Goal: Task Accomplishment & Management: Complete application form

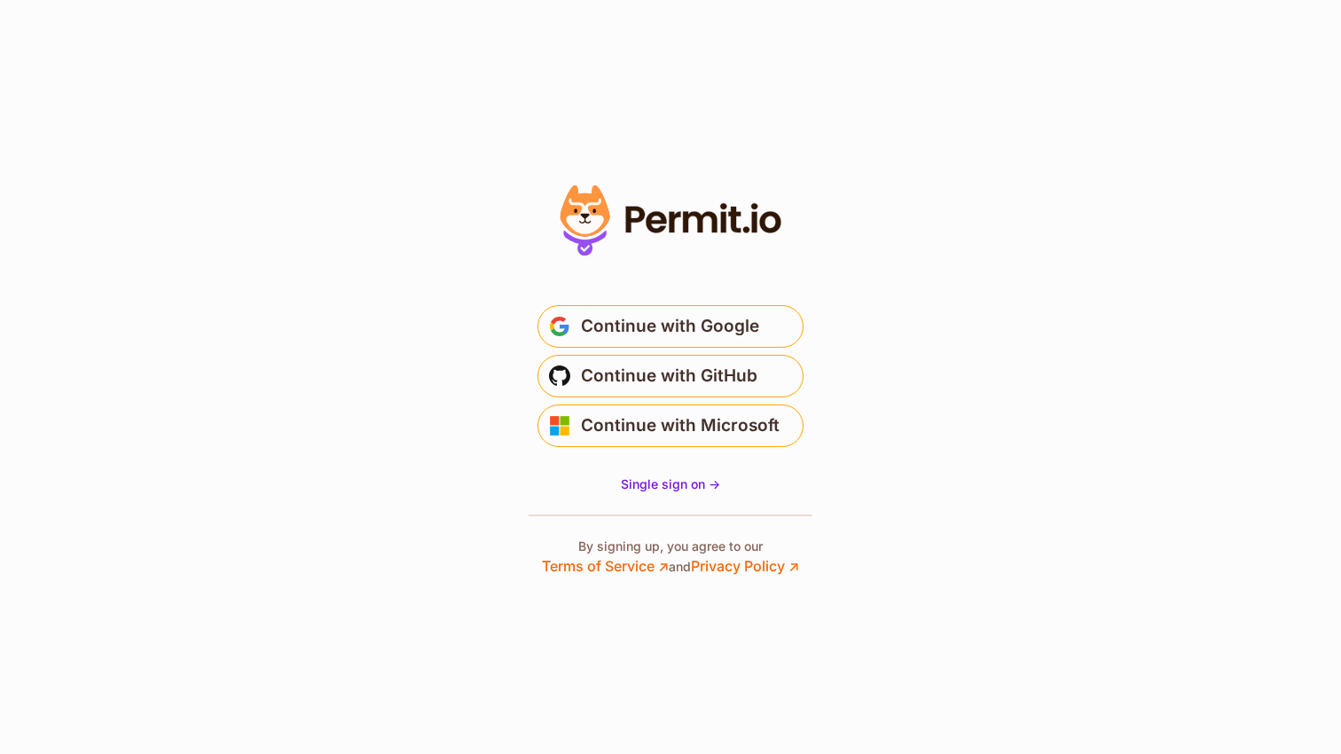
click at [638, 381] on span "Continue with GitHub" at bounding box center [669, 376] width 177 height 28
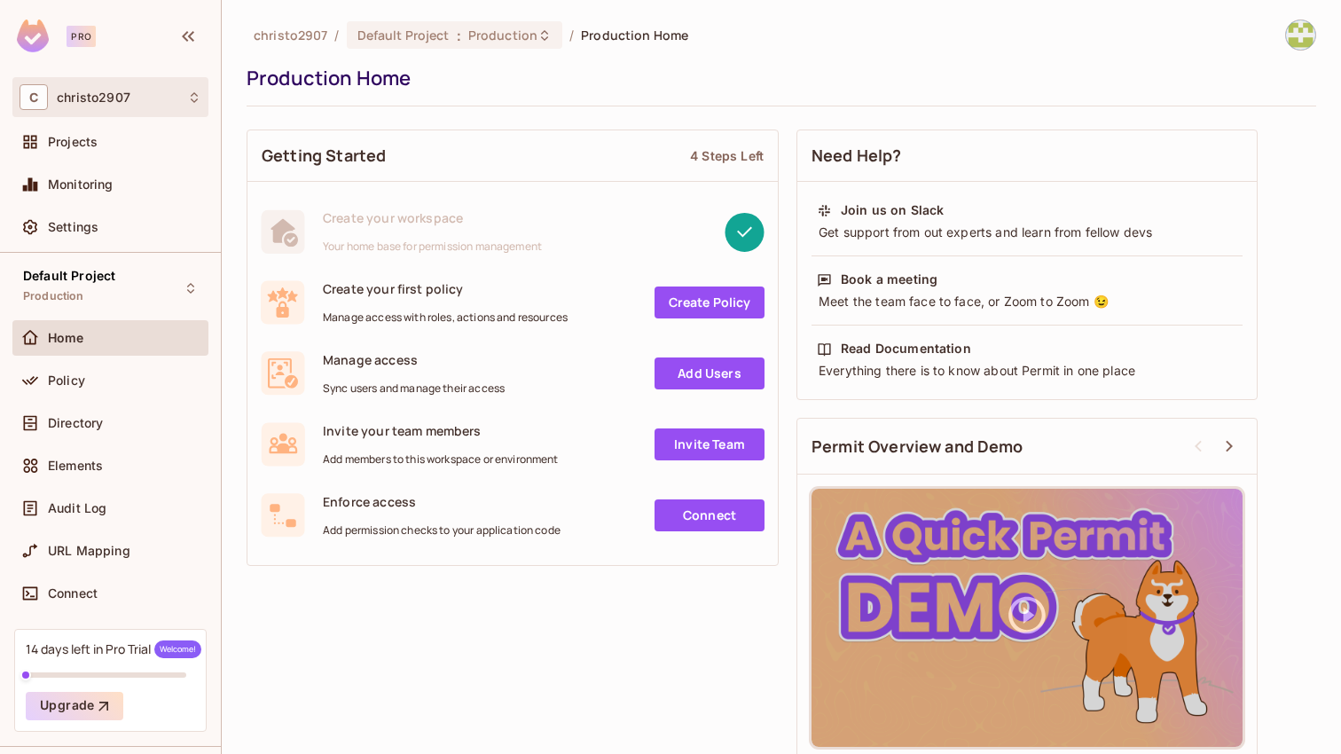
click at [190, 95] on icon at bounding box center [194, 97] width 14 height 14
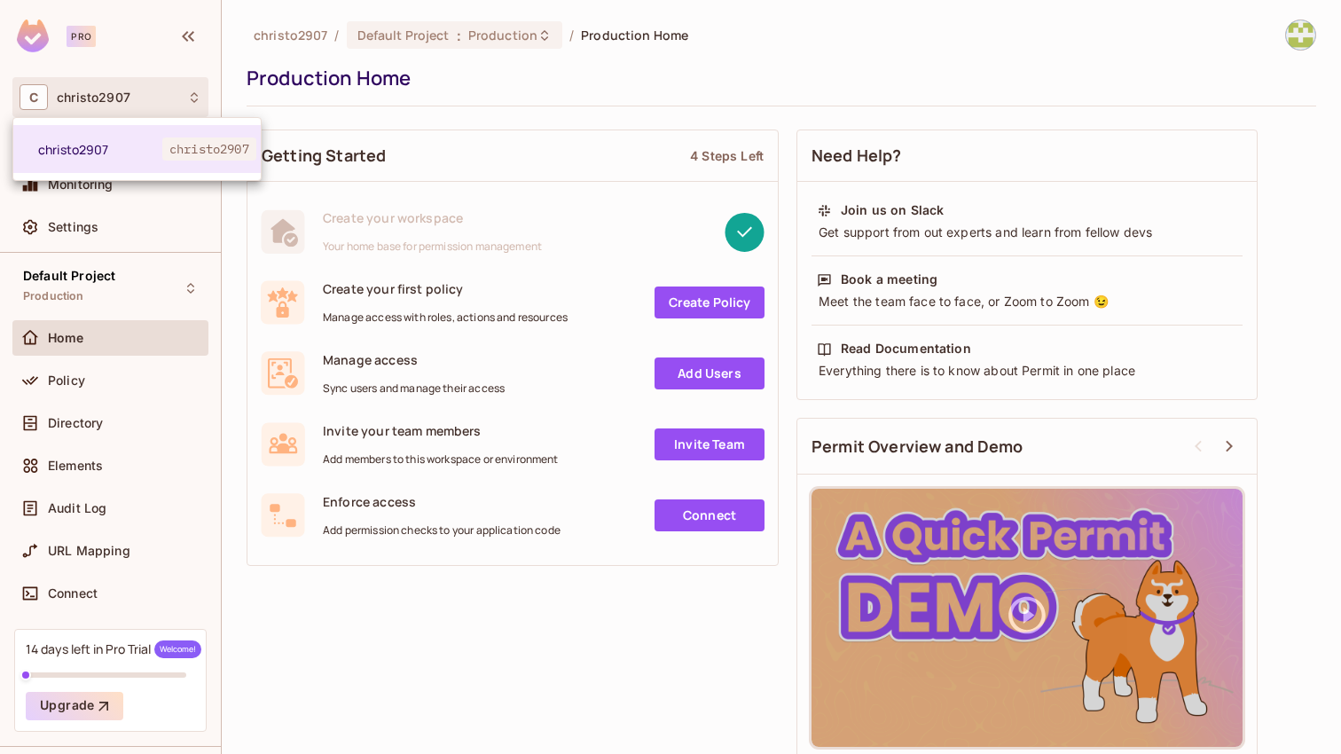
click at [190, 95] on div at bounding box center [670, 377] width 1341 height 754
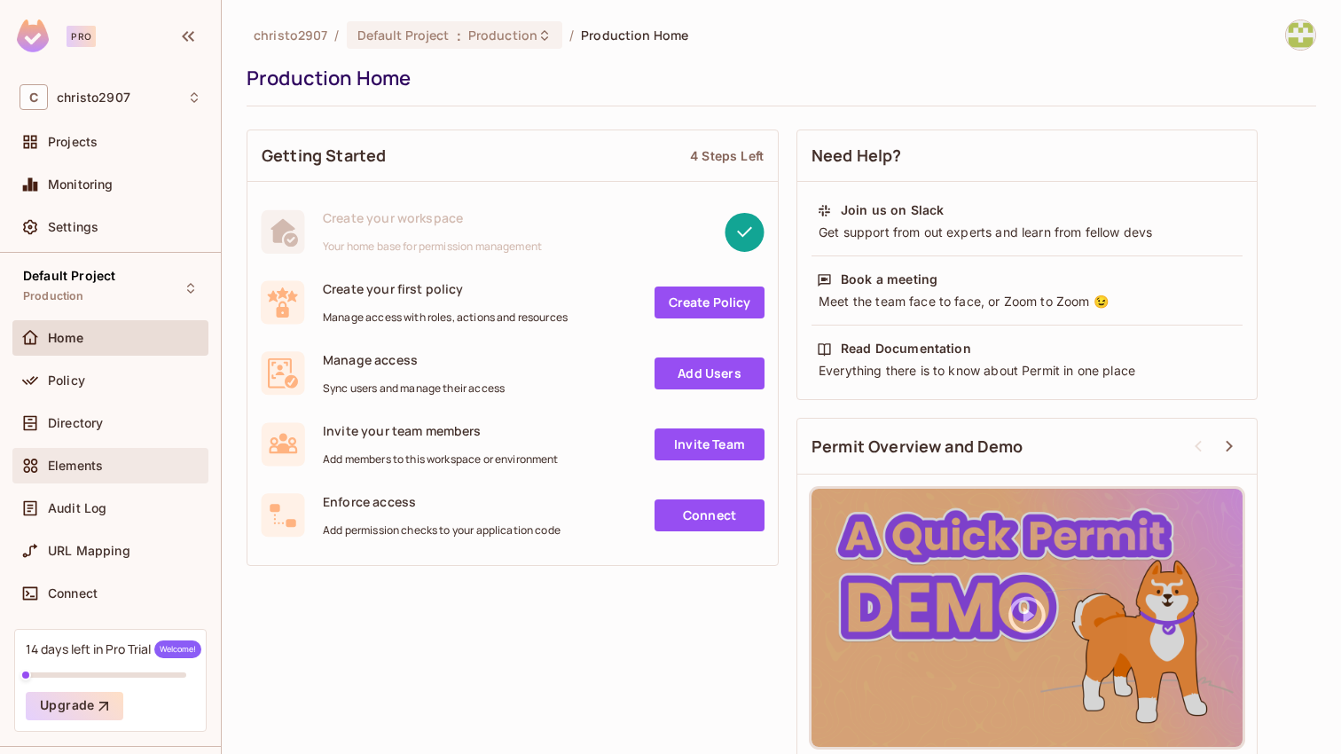
click at [94, 471] on span "Elements" at bounding box center [75, 466] width 55 height 14
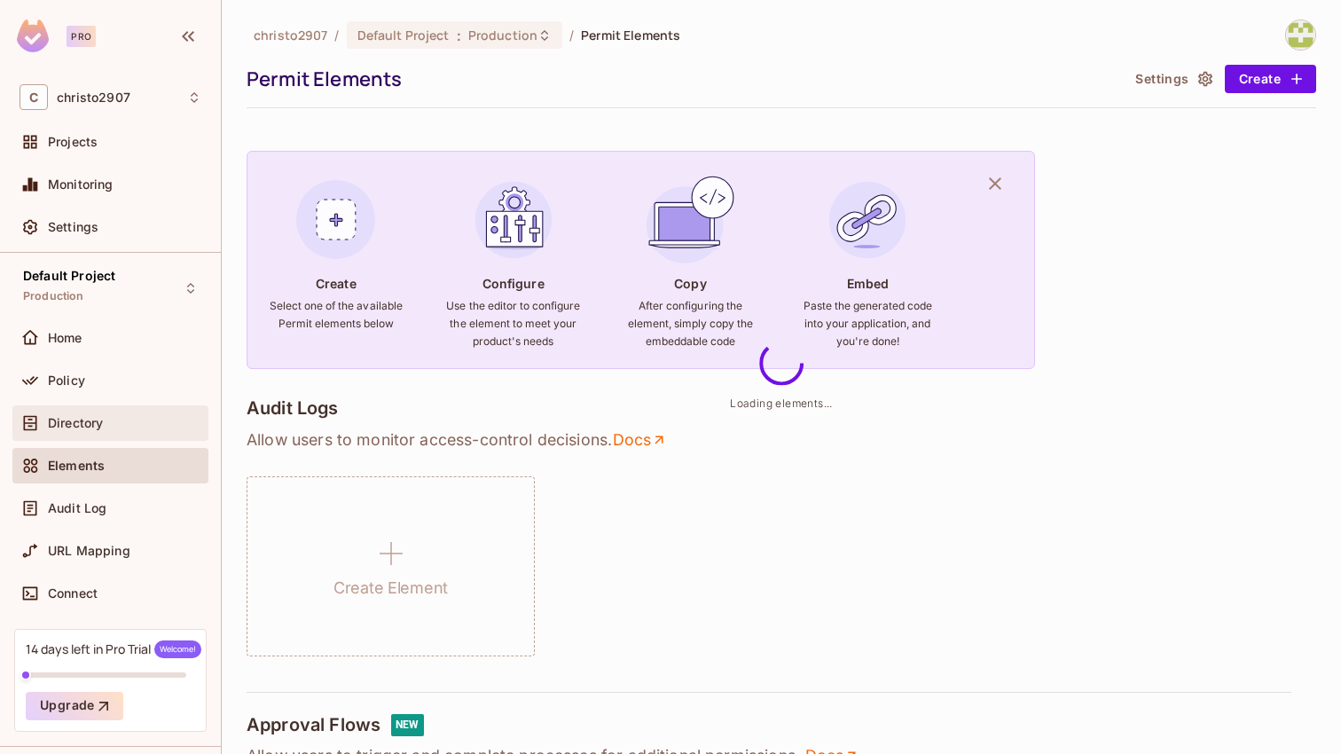
click at [102, 435] on div "Directory" at bounding box center [110, 422] width 196 height 35
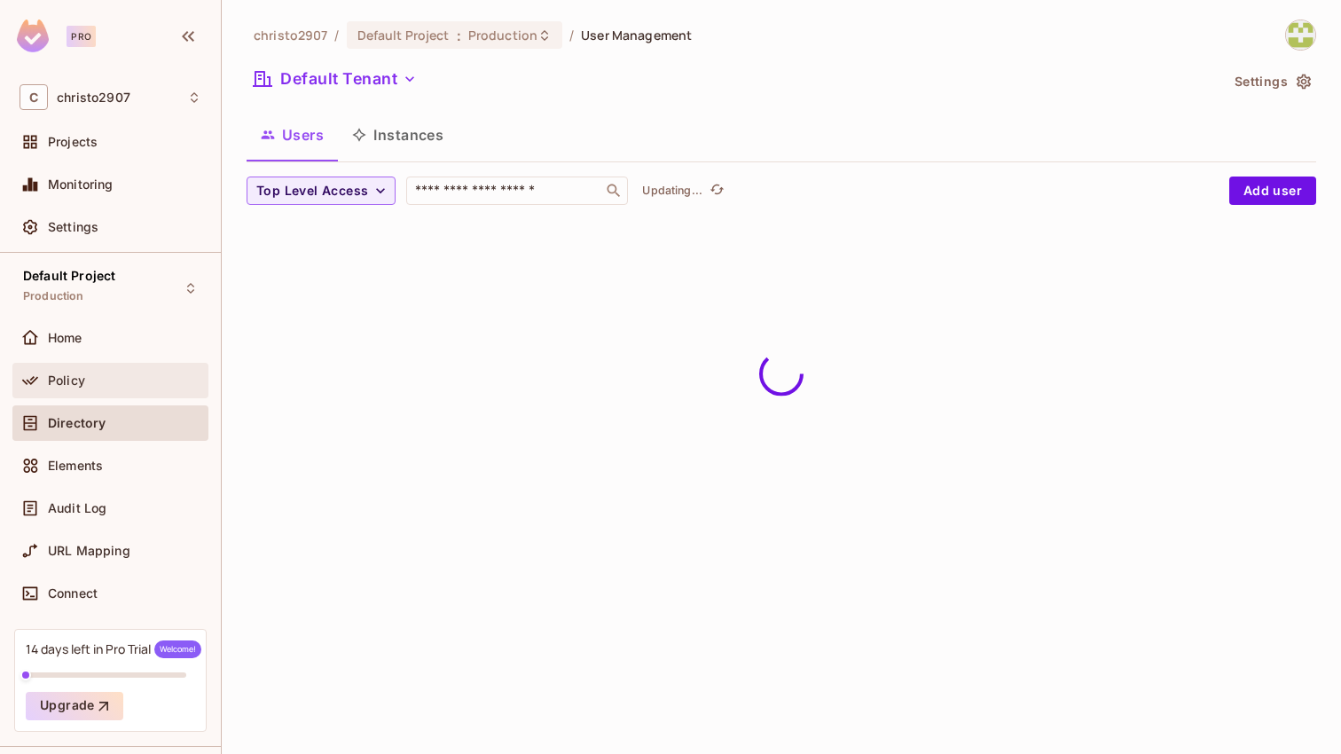
click at [107, 377] on div "Policy" at bounding box center [124, 380] width 153 height 14
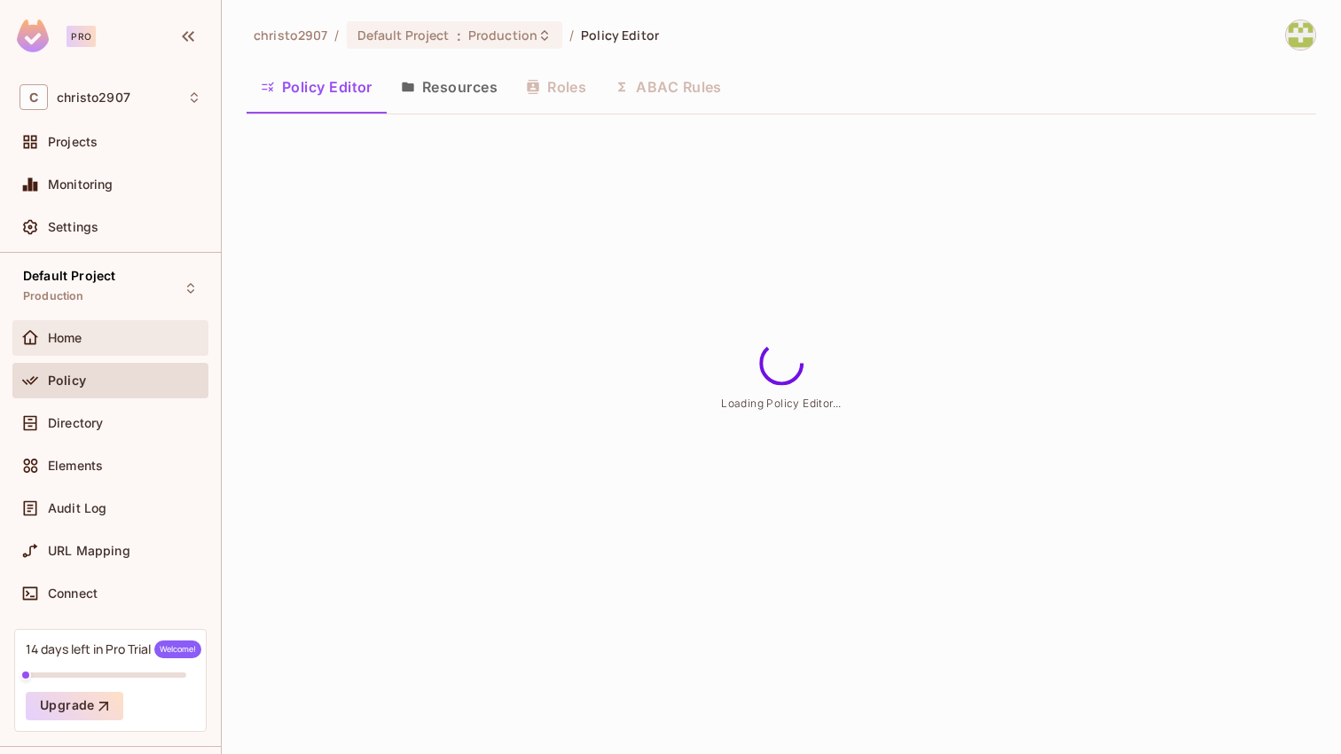
click at [111, 340] on div "Home" at bounding box center [124, 338] width 153 height 14
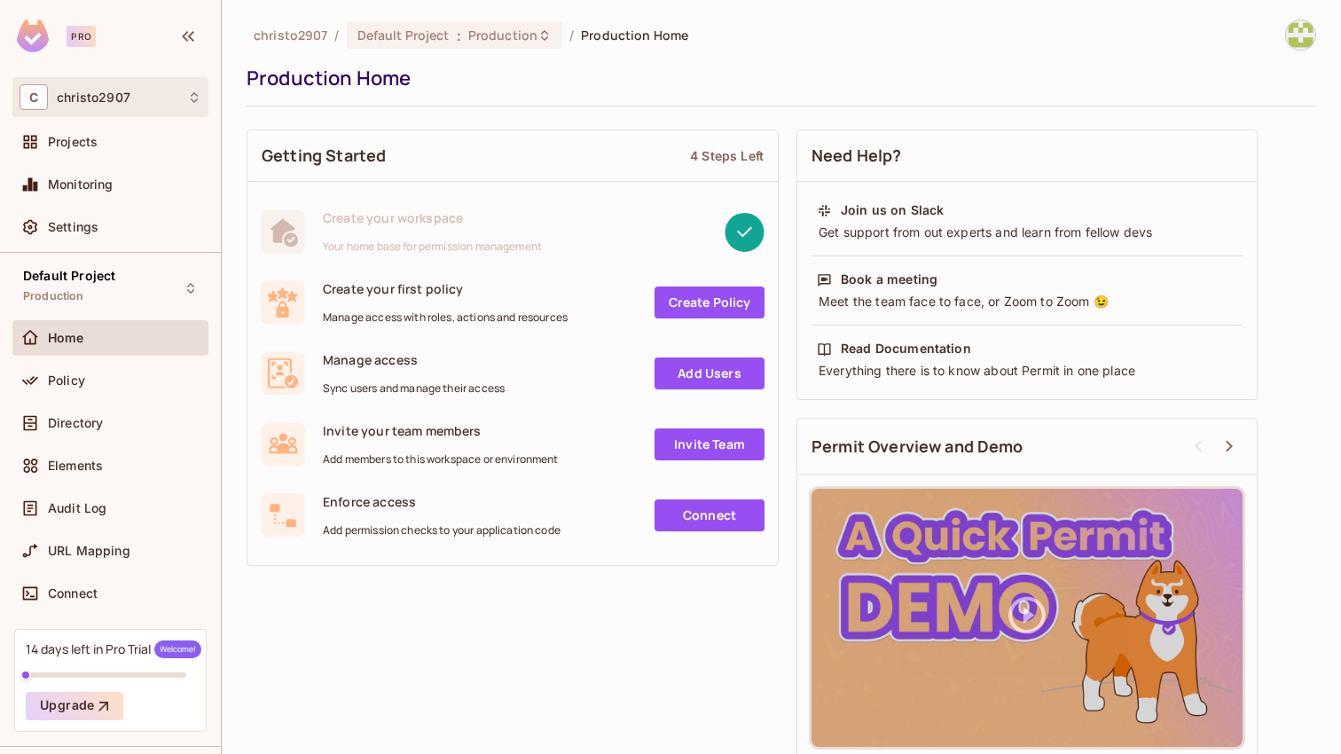
click at [24, 96] on span "C" at bounding box center [34, 97] width 28 height 26
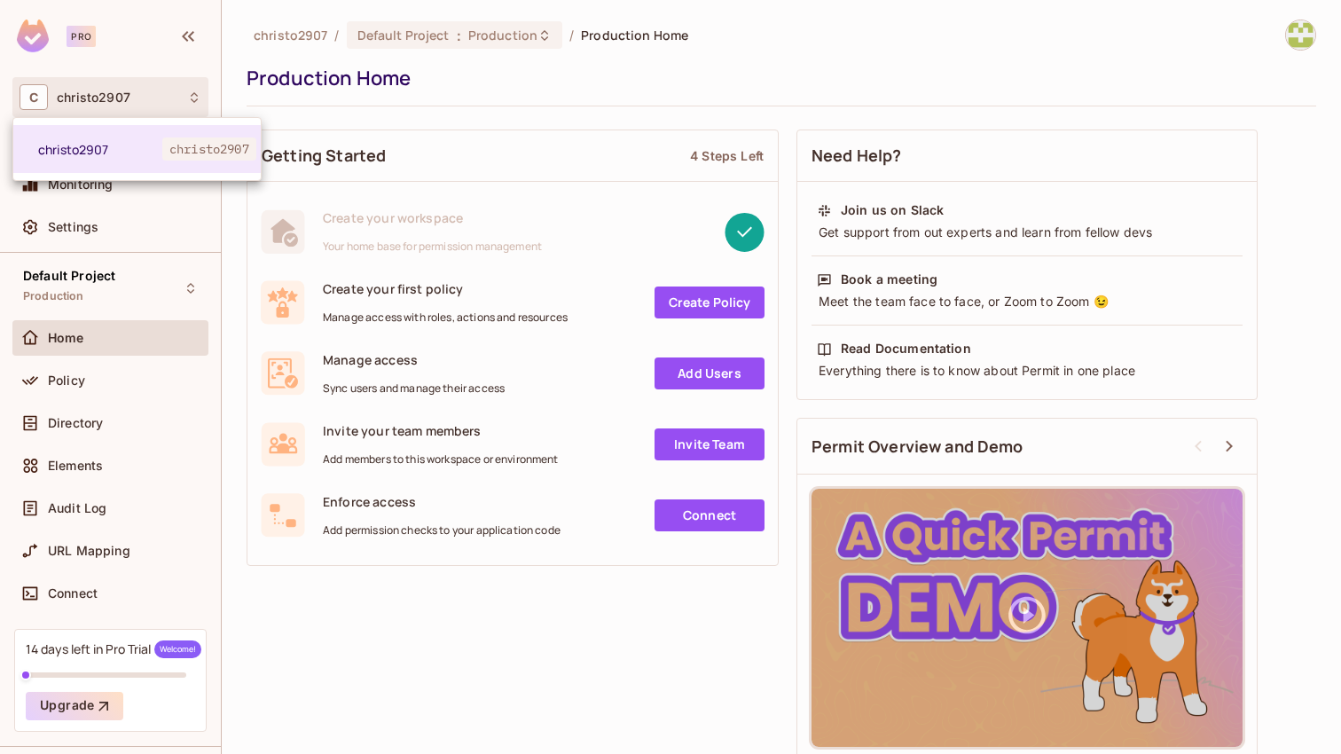
click at [24, 96] on div at bounding box center [670, 377] width 1341 height 754
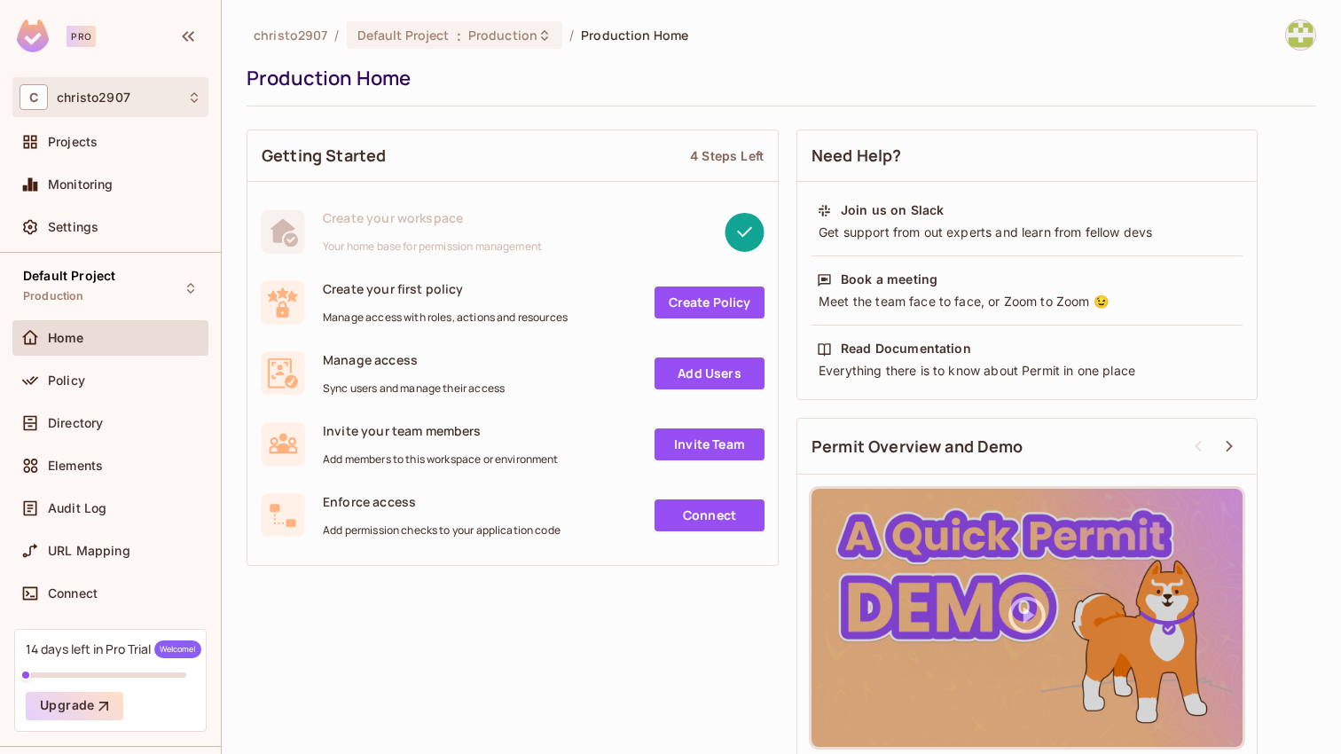
click at [24, 96] on span "C" at bounding box center [34, 97] width 28 height 26
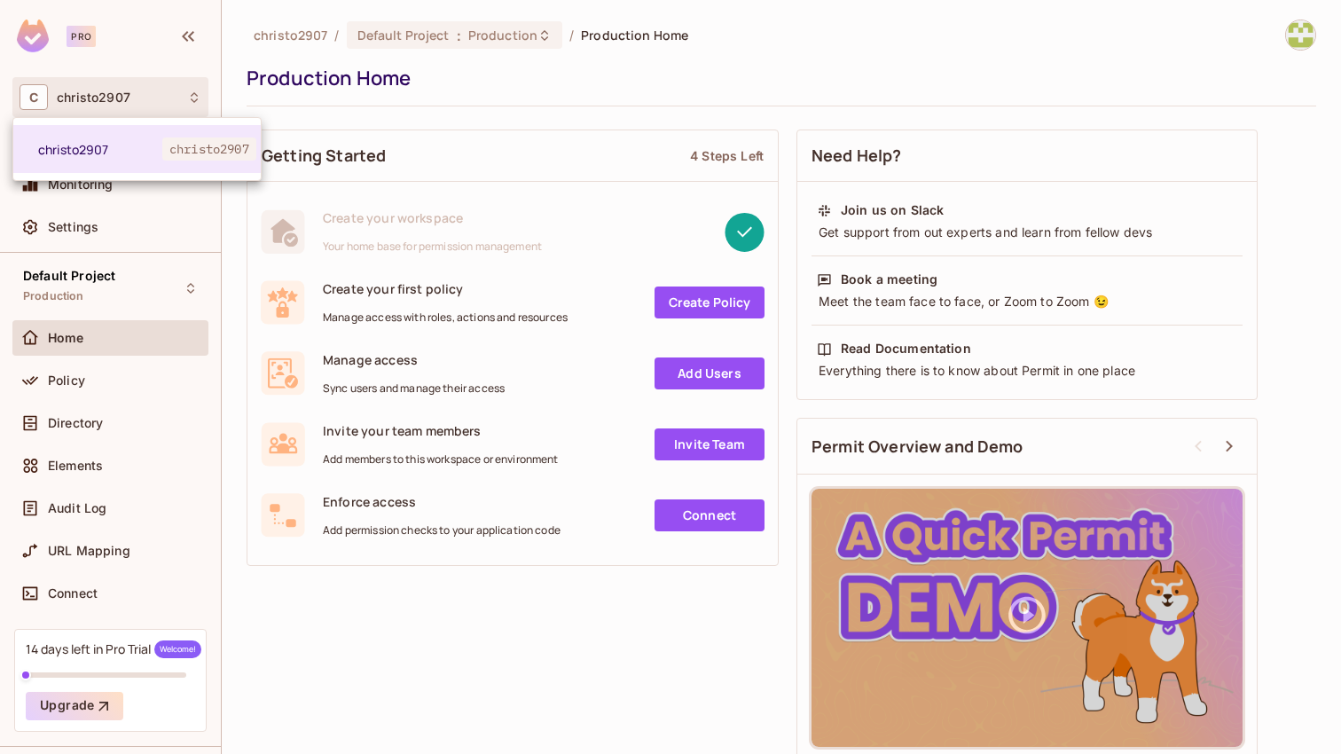
click at [268, 47] on div at bounding box center [670, 377] width 1341 height 754
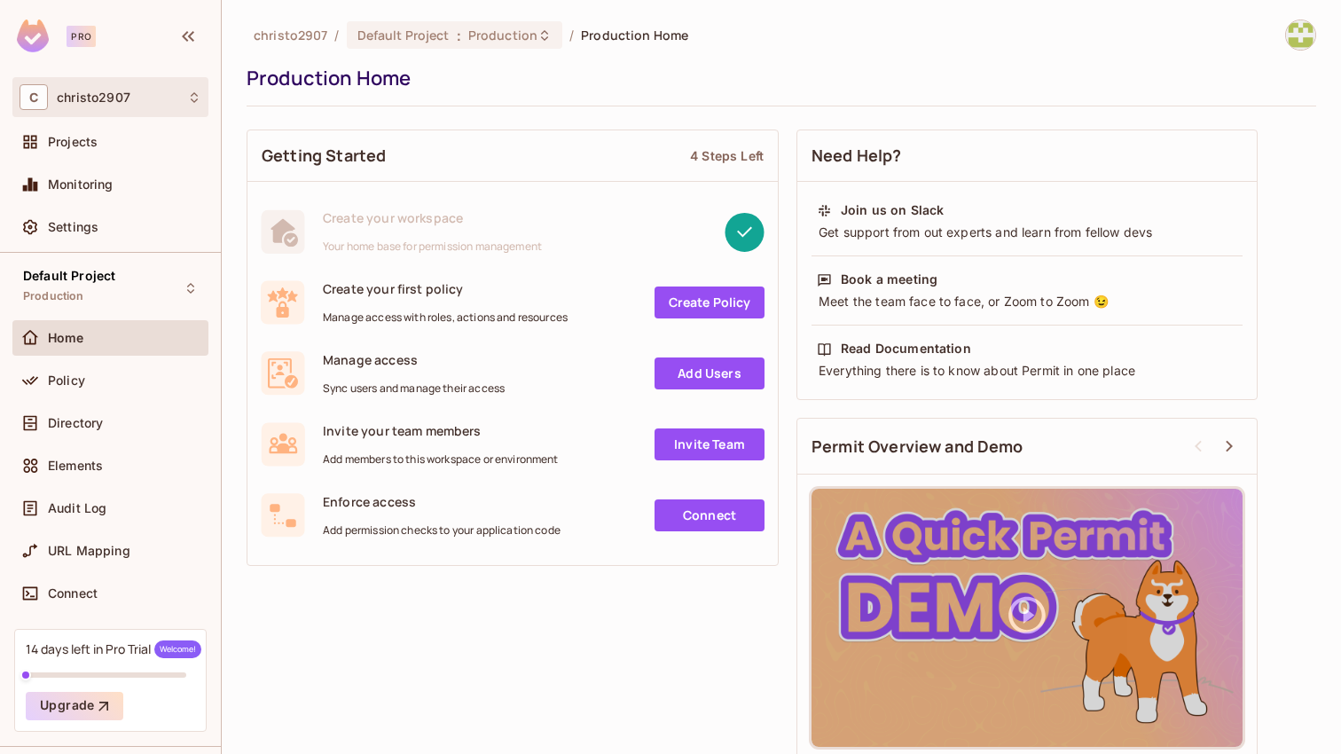
click at [174, 94] on div "C christo2907" at bounding box center [111, 97] width 182 height 26
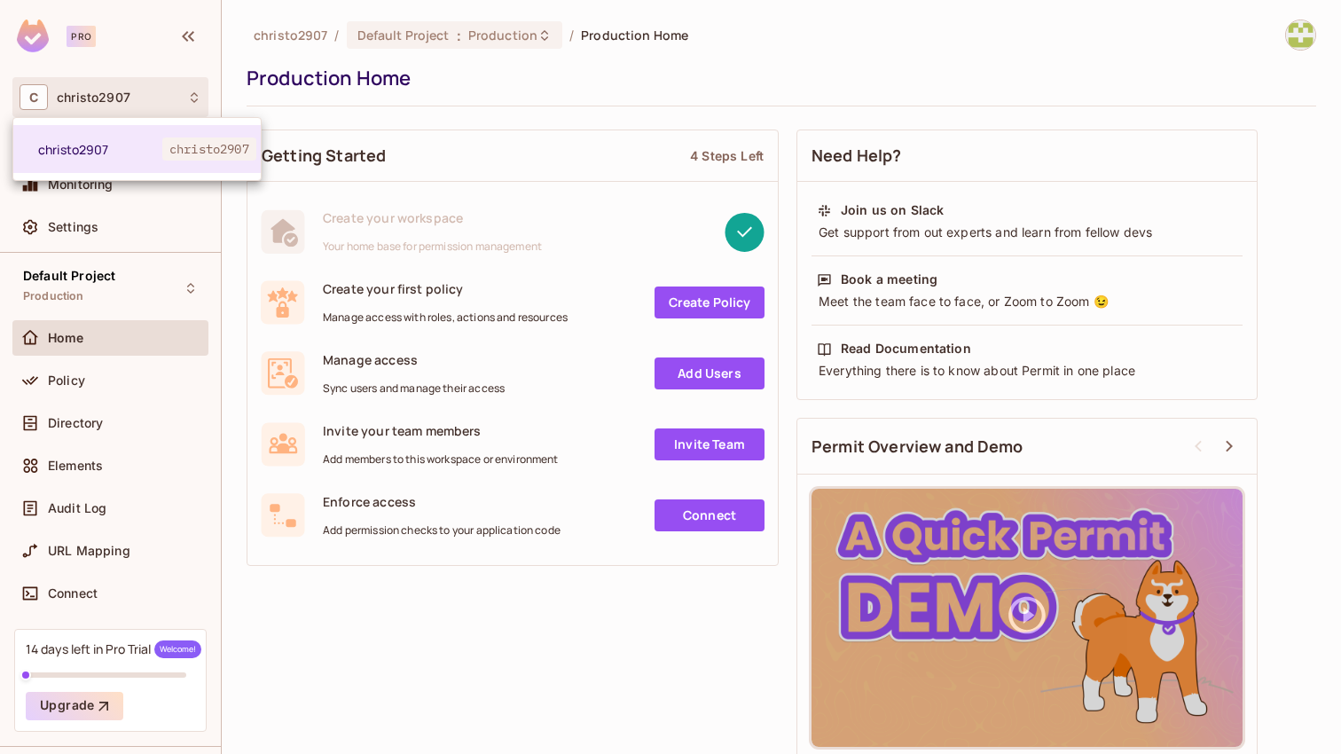
click at [174, 94] on div at bounding box center [670, 377] width 1341 height 754
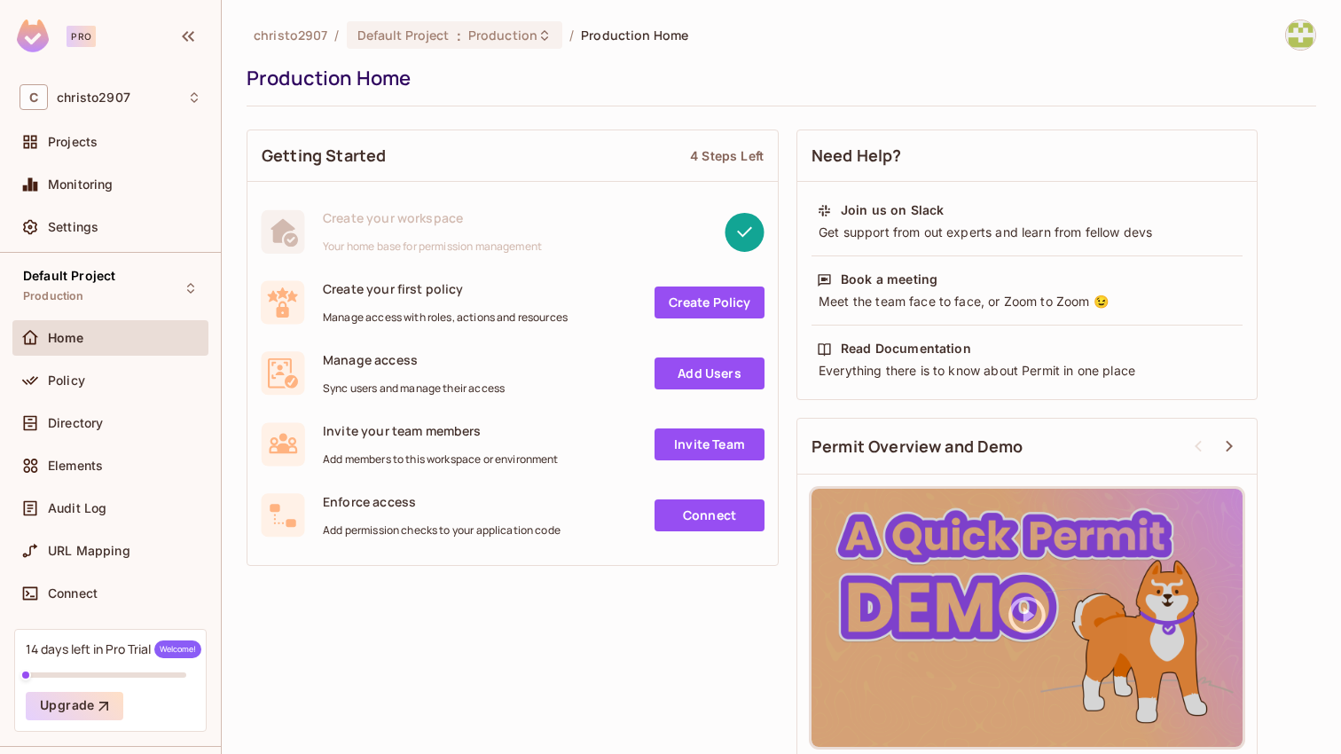
click at [126, 341] on div "Home" at bounding box center [124, 338] width 153 height 14
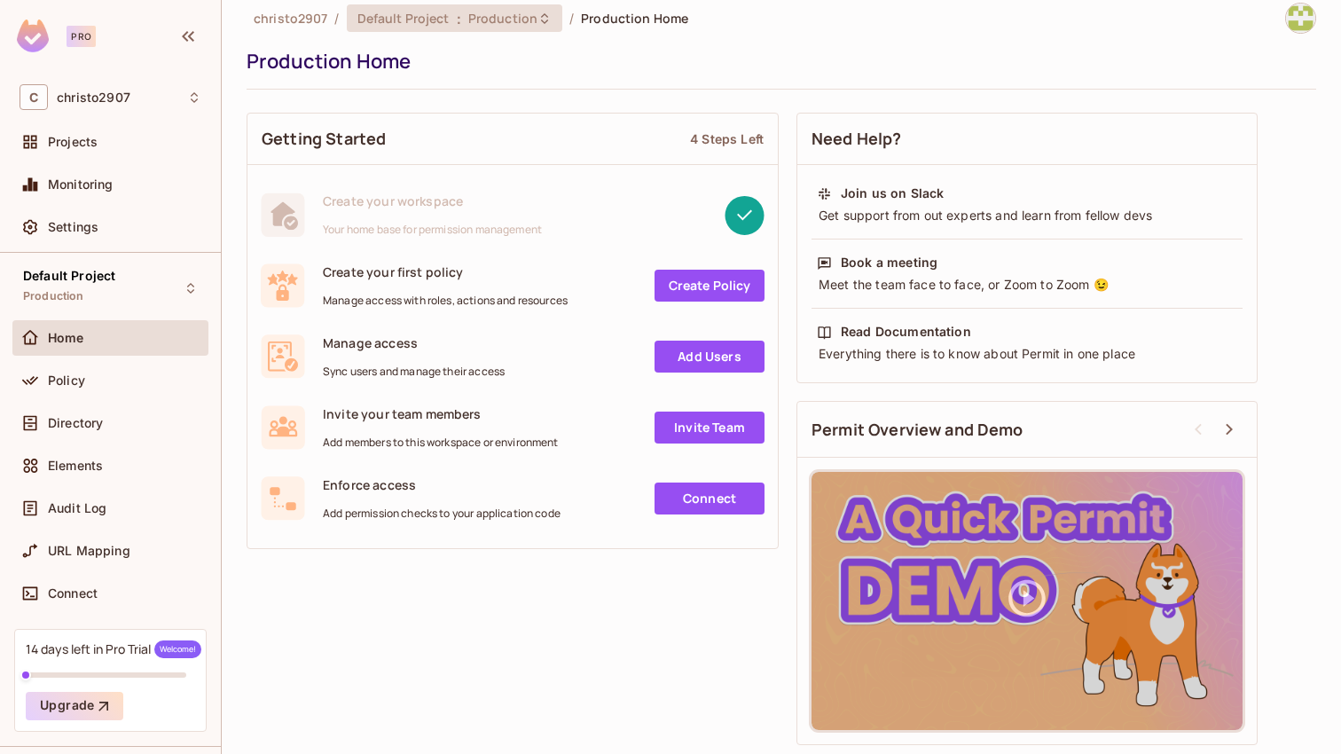
click at [446, 12] on div "Default Project : Production" at bounding box center [443, 18] width 173 height 17
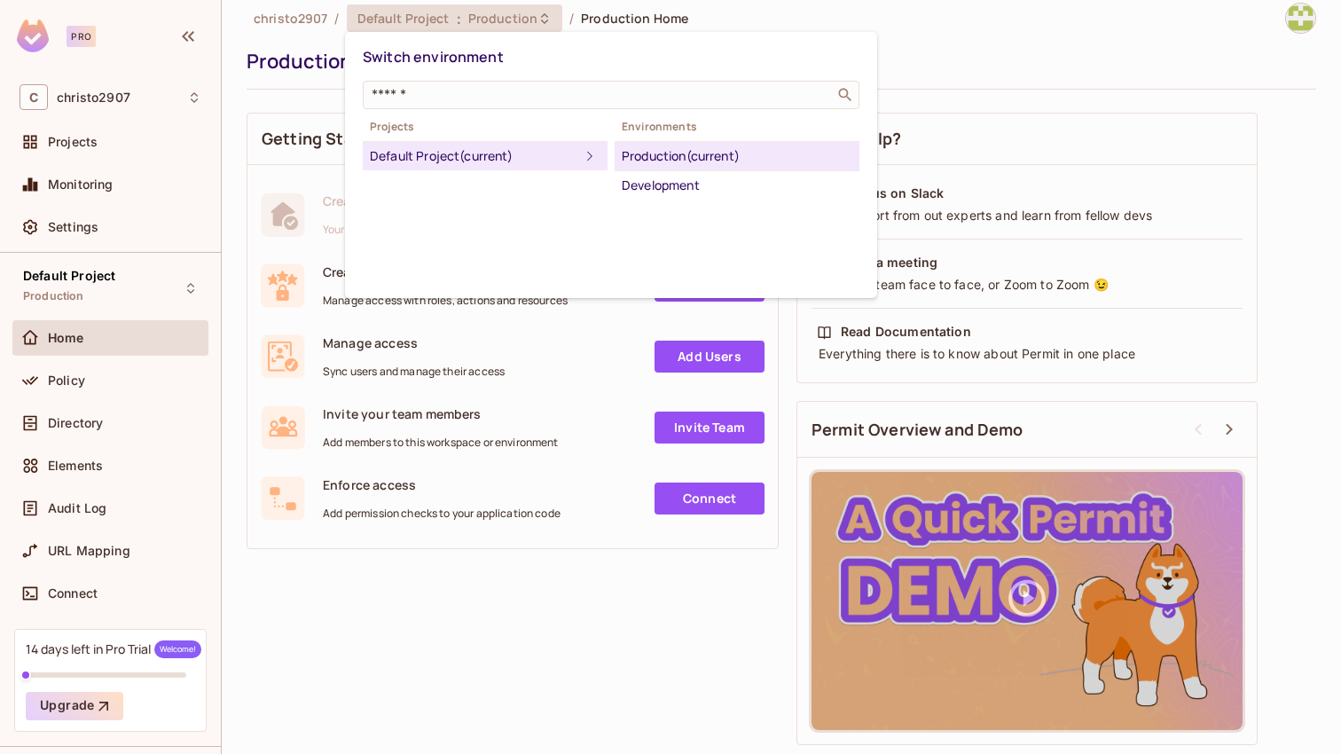
click at [426, 153] on div "Default Project (current)" at bounding box center [474, 155] width 209 height 21
click at [468, 651] on div at bounding box center [670, 377] width 1341 height 754
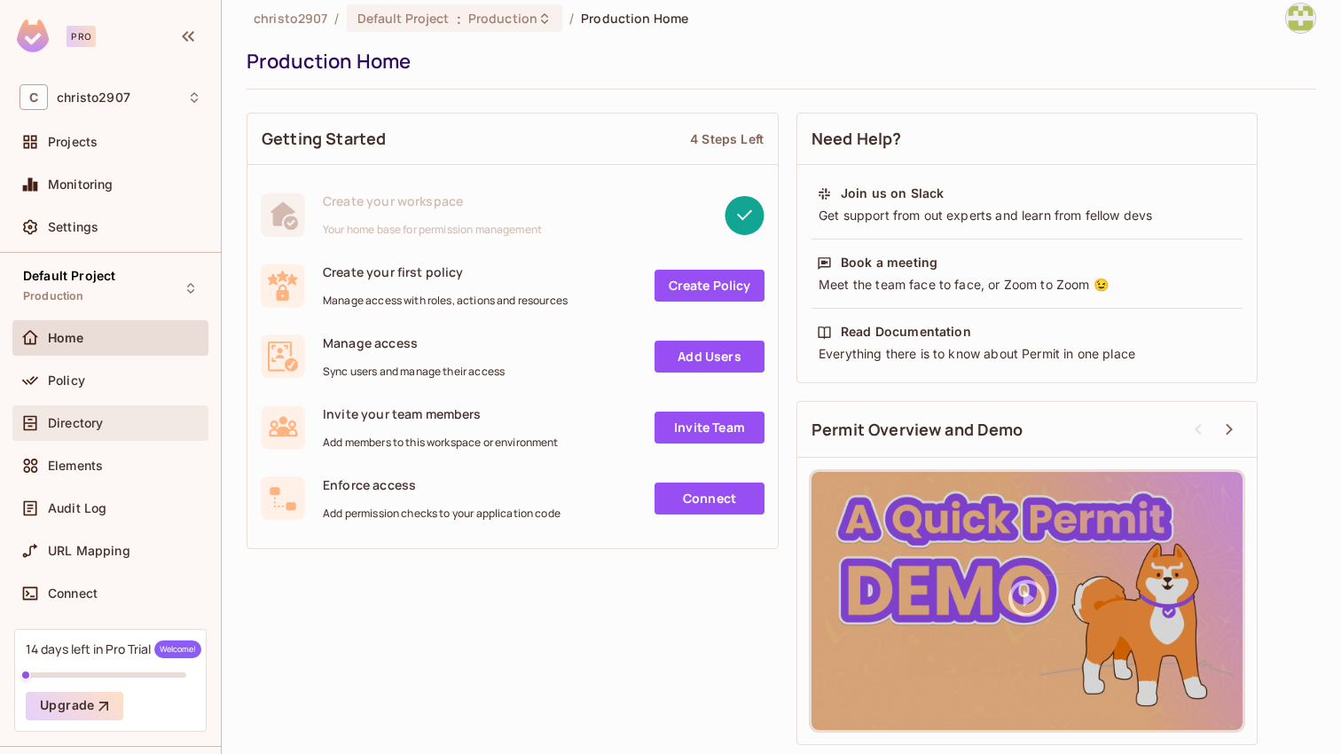
click at [125, 426] on div "Directory" at bounding box center [124, 423] width 153 height 14
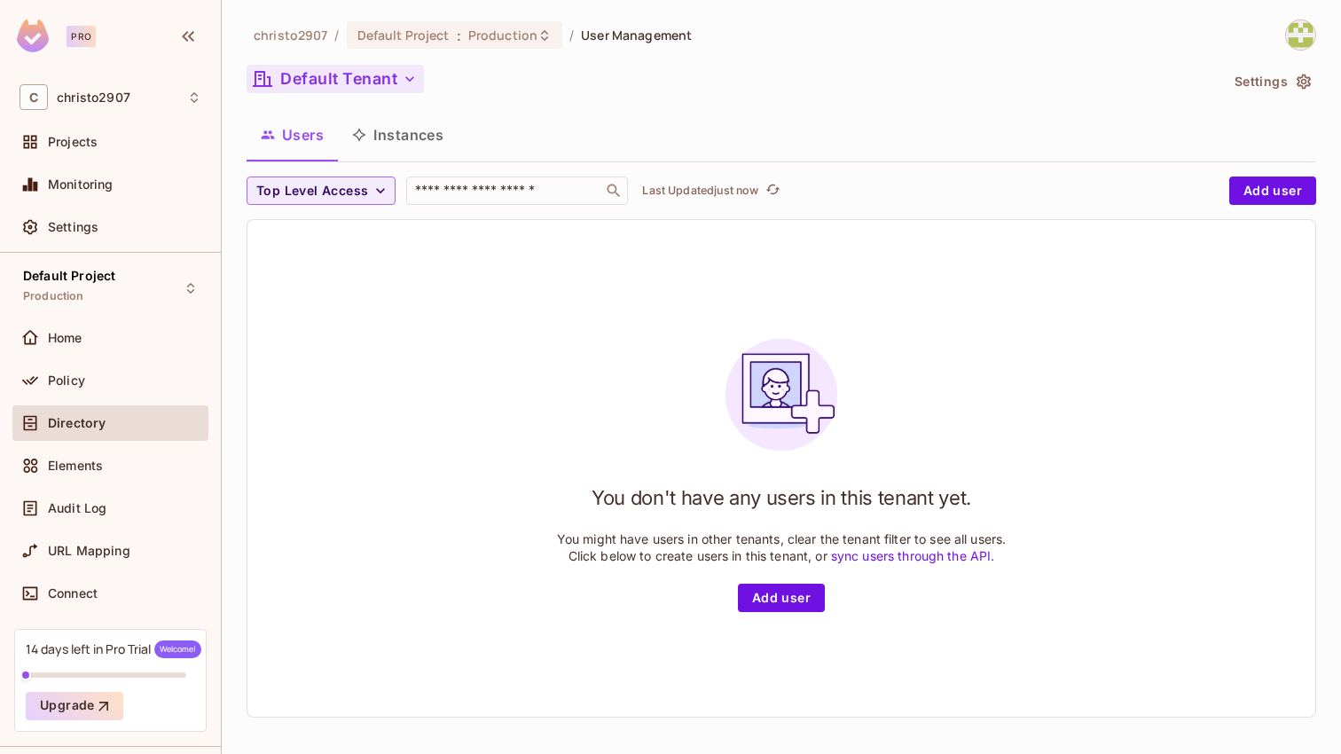
click at [387, 75] on button "Default Tenant" at bounding box center [335, 79] width 177 height 28
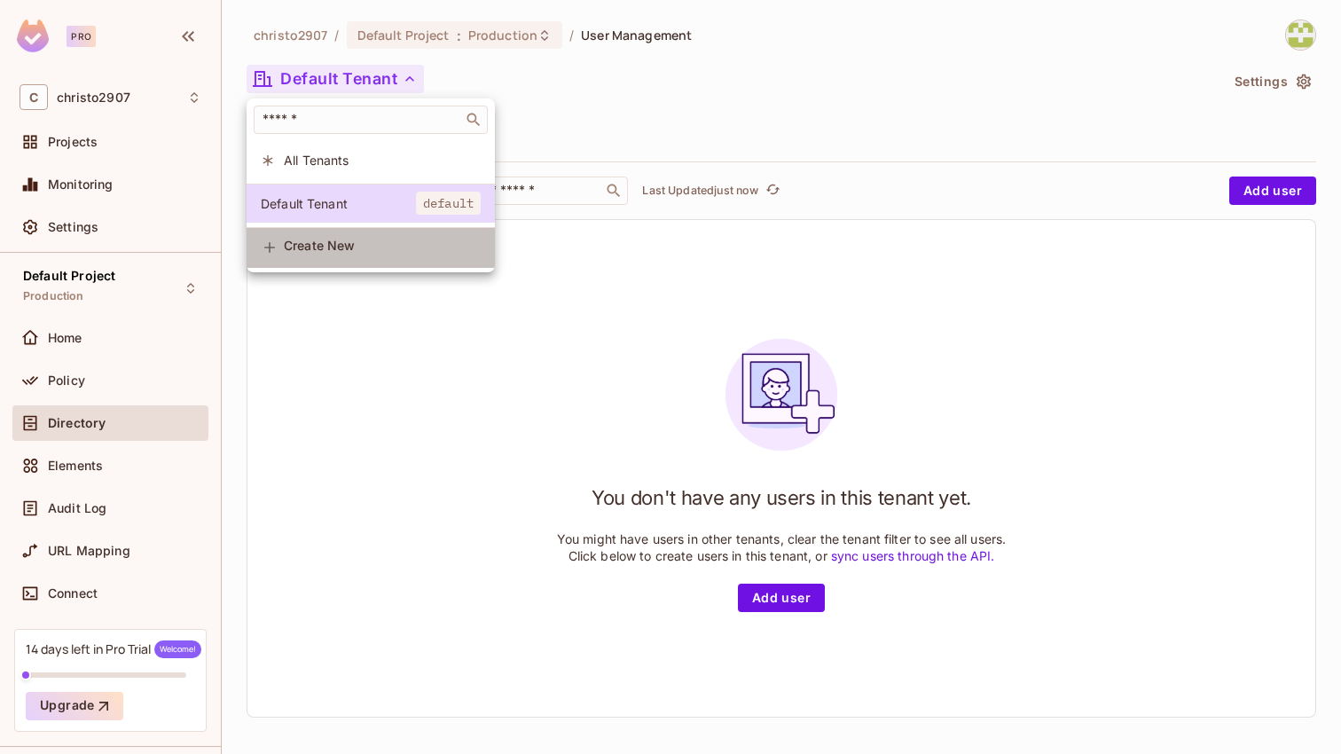
click at [323, 259] on li "Create New" at bounding box center [371, 248] width 248 height 40
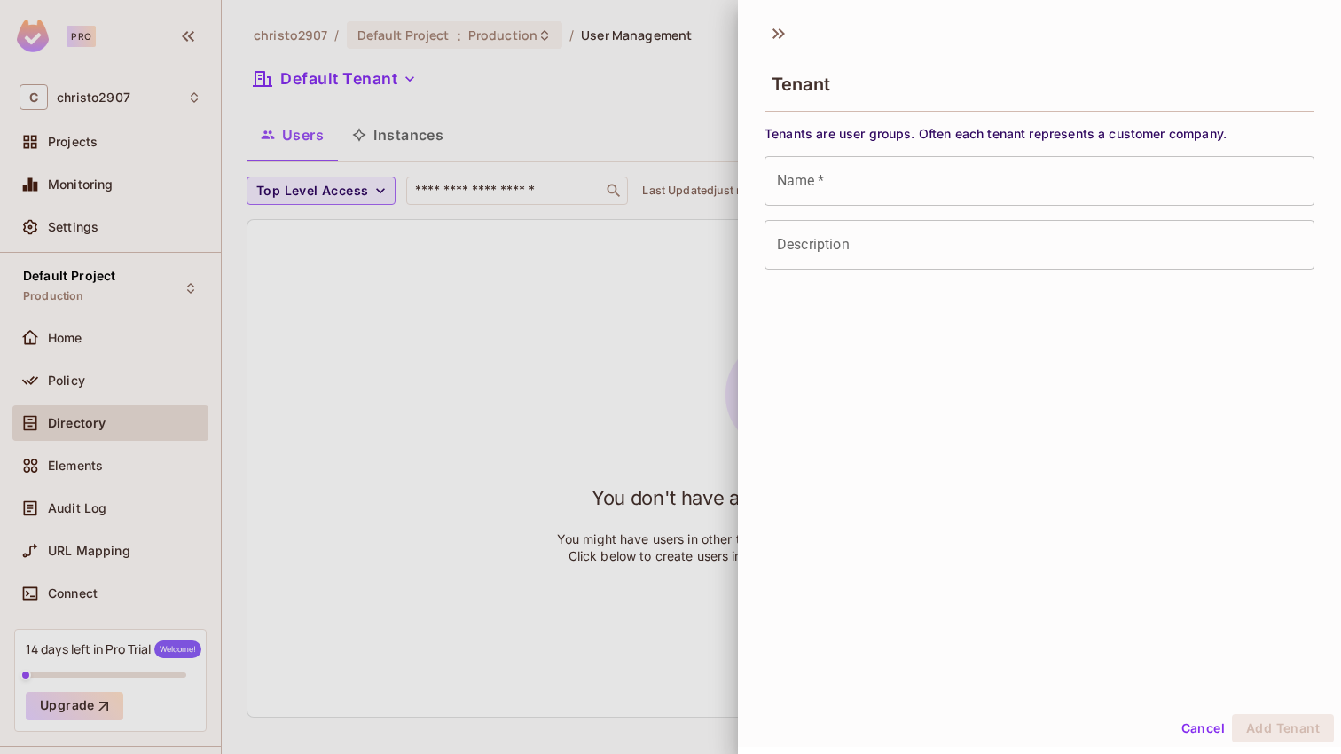
click at [606, 284] on div at bounding box center [670, 377] width 1341 height 754
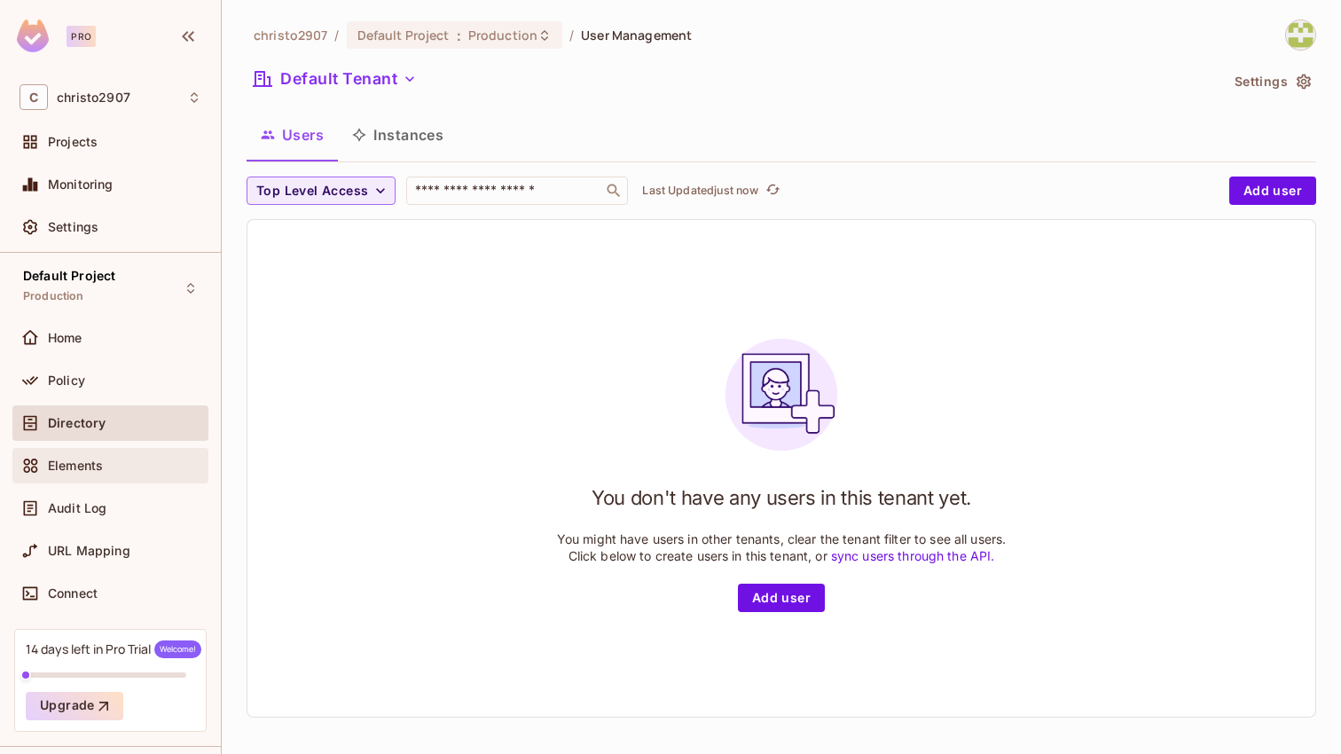
click at [122, 451] on div "Elements" at bounding box center [110, 465] width 196 height 35
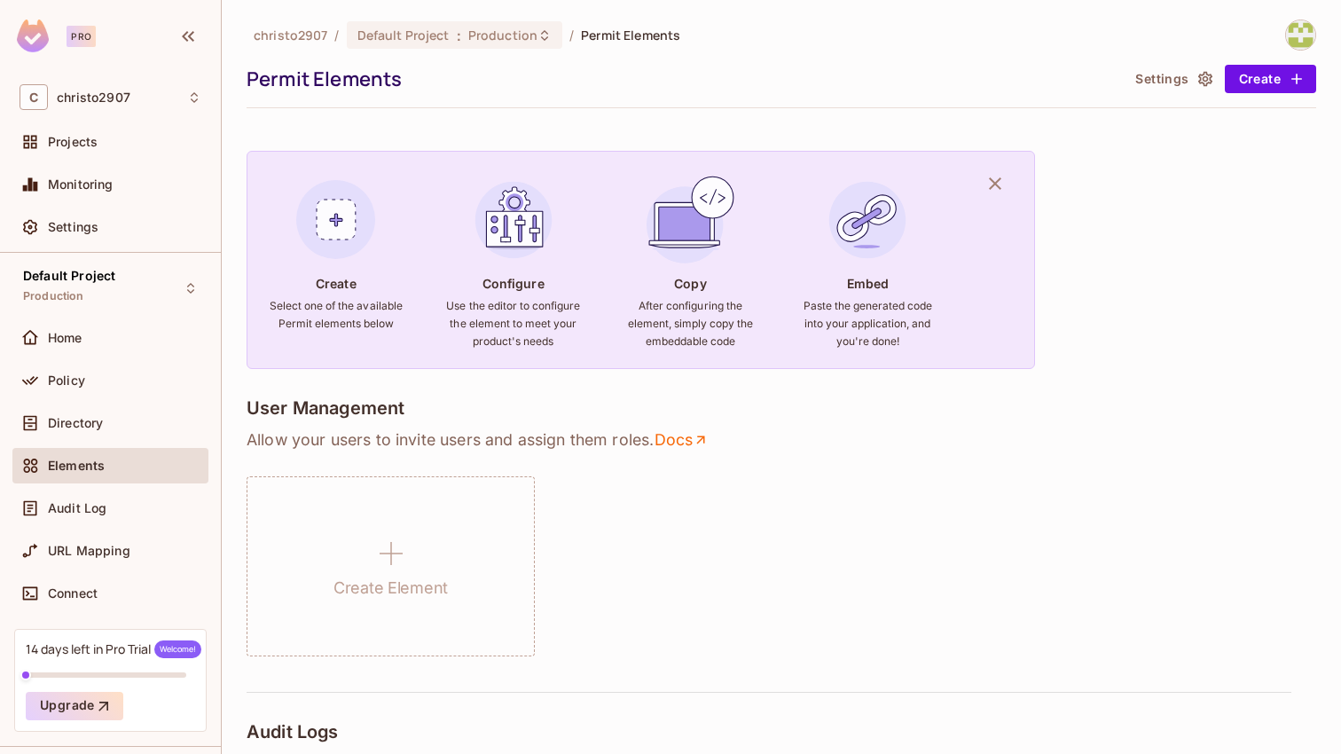
click at [98, 489] on div "Elements" at bounding box center [110, 469] width 196 height 43
click at [88, 515] on div "Audit Log" at bounding box center [111, 508] width 182 height 21
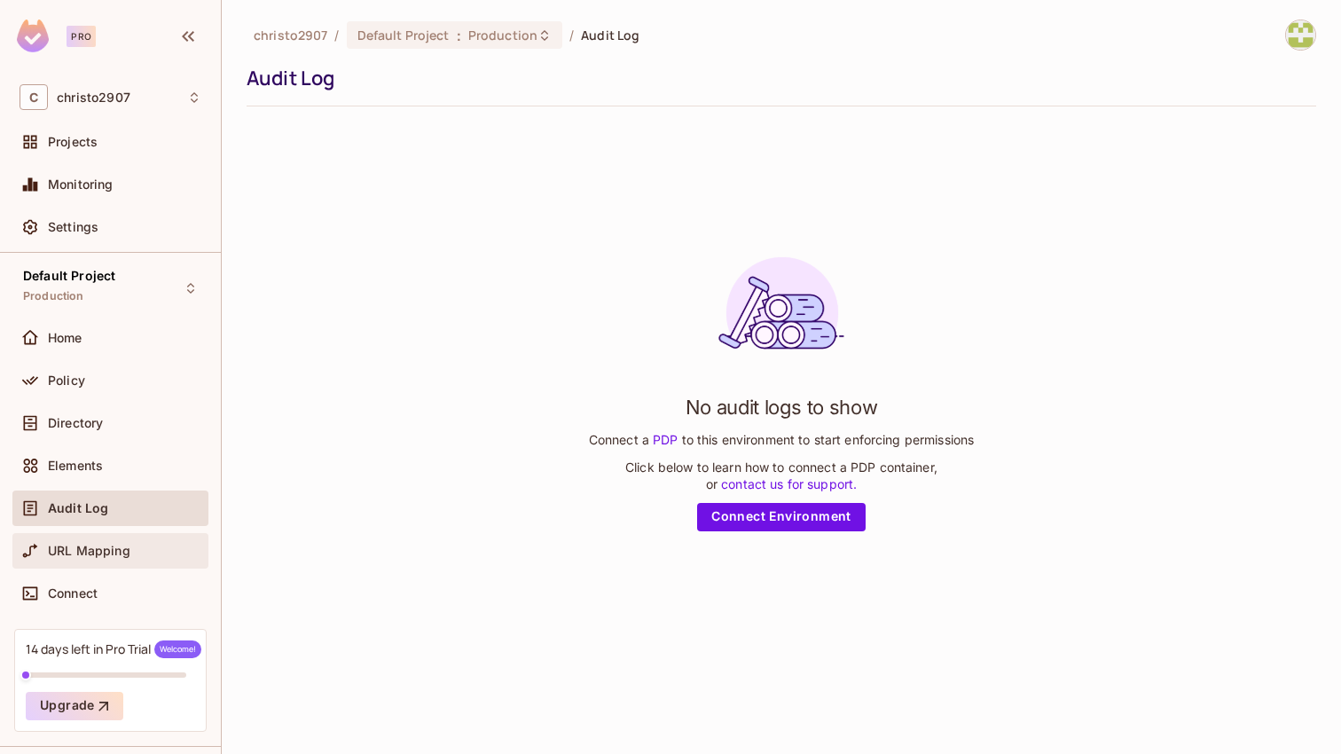
click at [82, 553] on span "URL Mapping" at bounding box center [89, 551] width 82 height 14
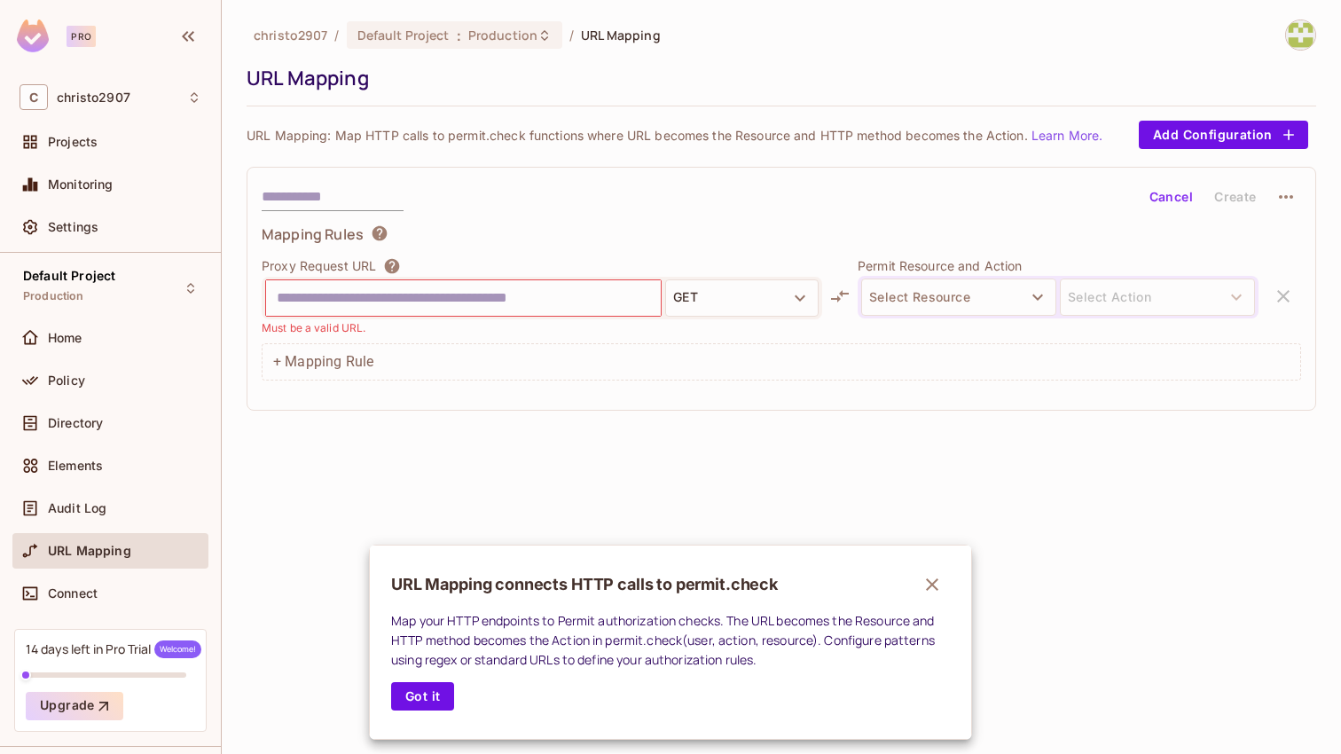
click at [83, 589] on div at bounding box center [670, 377] width 1341 height 754
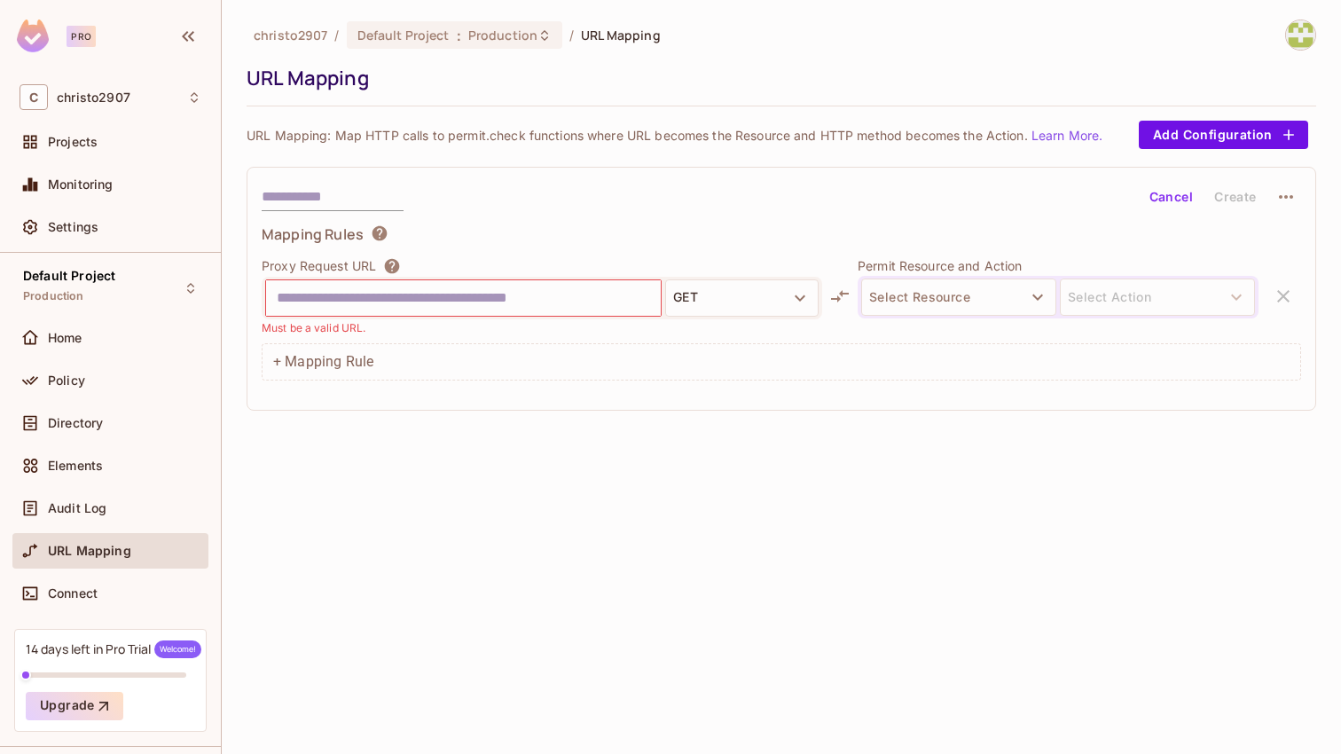
click at [83, 589] on span "Connect" at bounding box center [73, 593] width 50 height 14
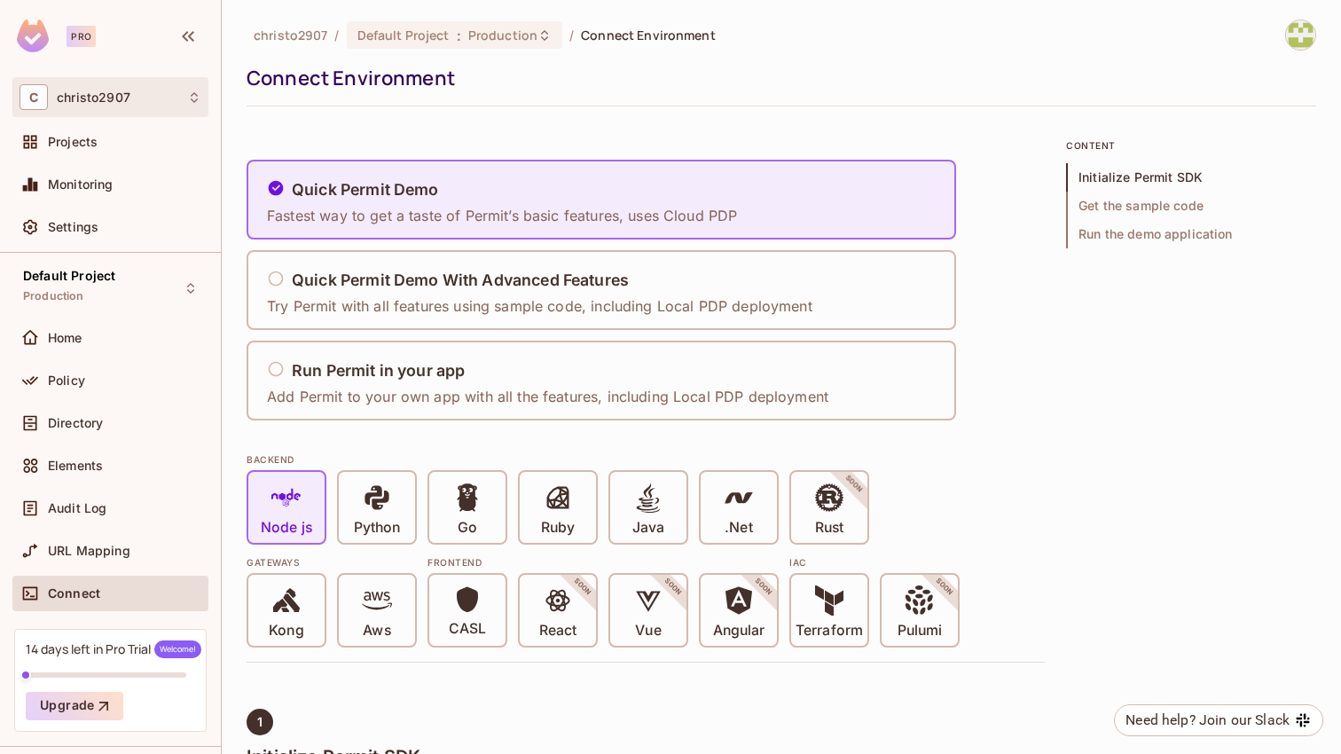
click at [135, 98] on div "C christo2907" at bounding box center [111, 97] width 182 height 26
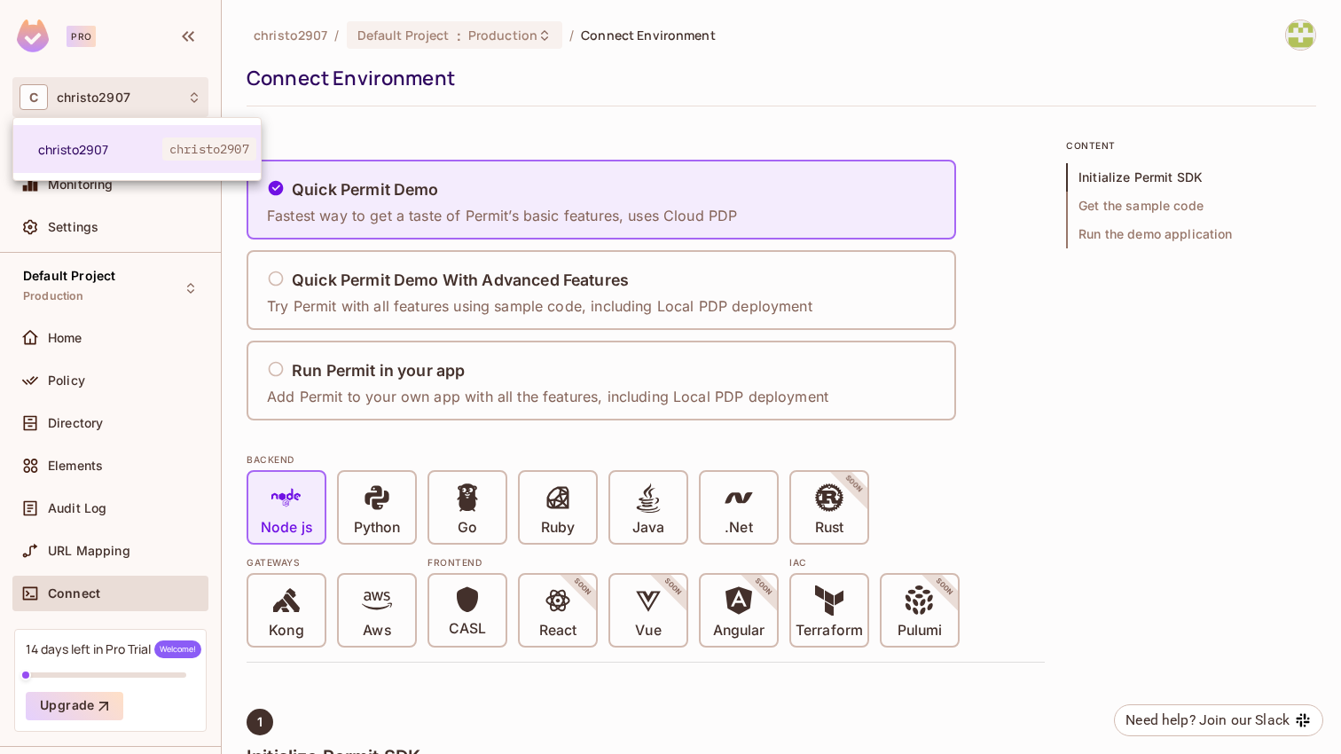
click at [135, 98] on div at bounding box center [670, 377] width 1341 height 754
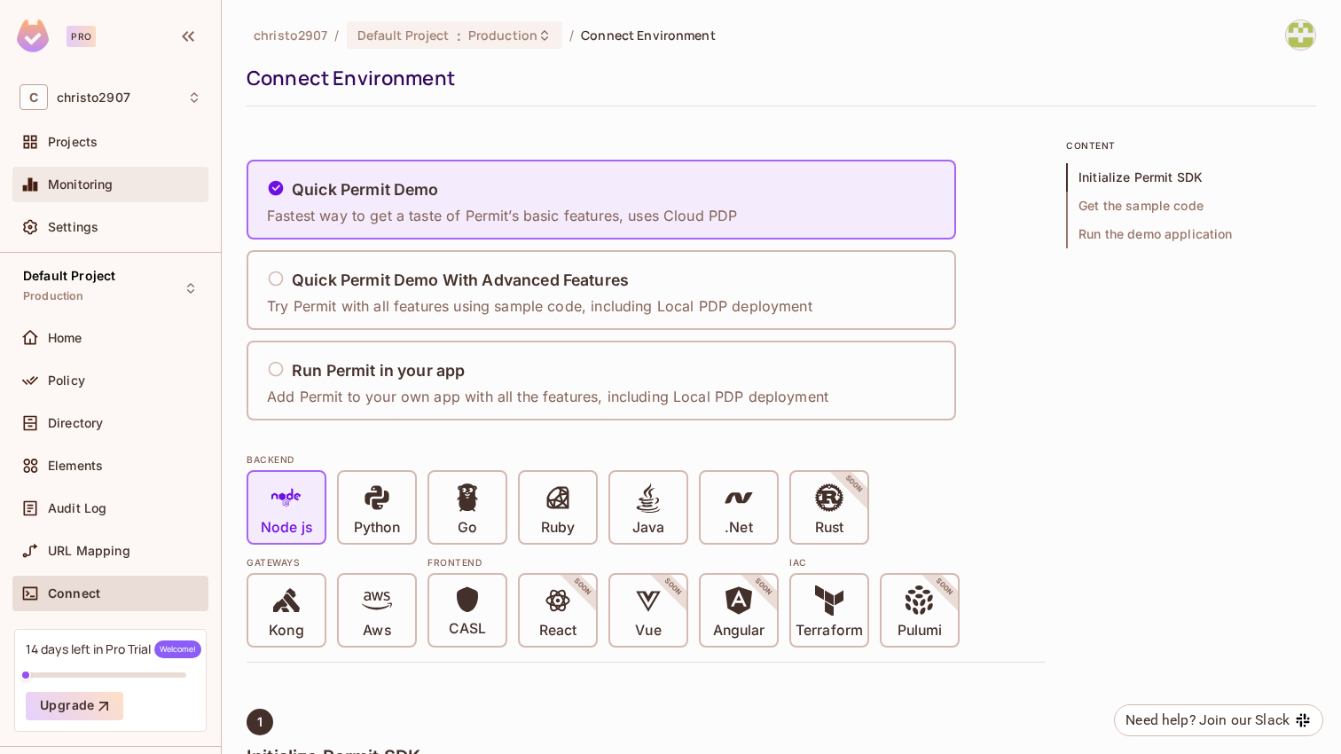
click at [65, 185] on span "Monitoring" at bounding box center [81, 184] width 66 height 14
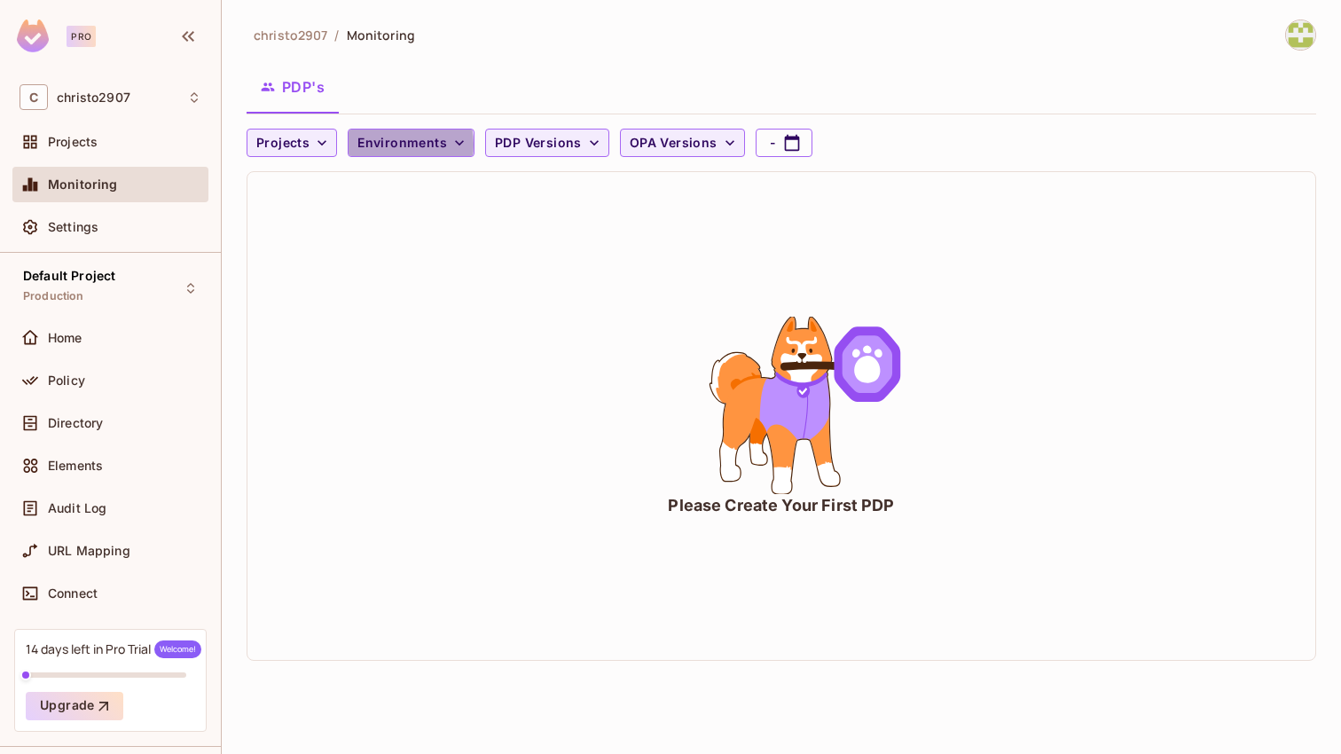
click at [388, 145] on span "Environments" at bounding box center [402, 143] width 90 height 22
click at [388, 145] on div at bounding box center [670, 377] width 1341 height 754
click at [313, 143] on icon "button" at bounding box center [322, 143] width 18 height 18
click at [311, 143] on div at bounding box center [670, 377] width 1341 height 754
click at [313, 143] on icon "button" at bounding box center [322, 143] width 18 height 18
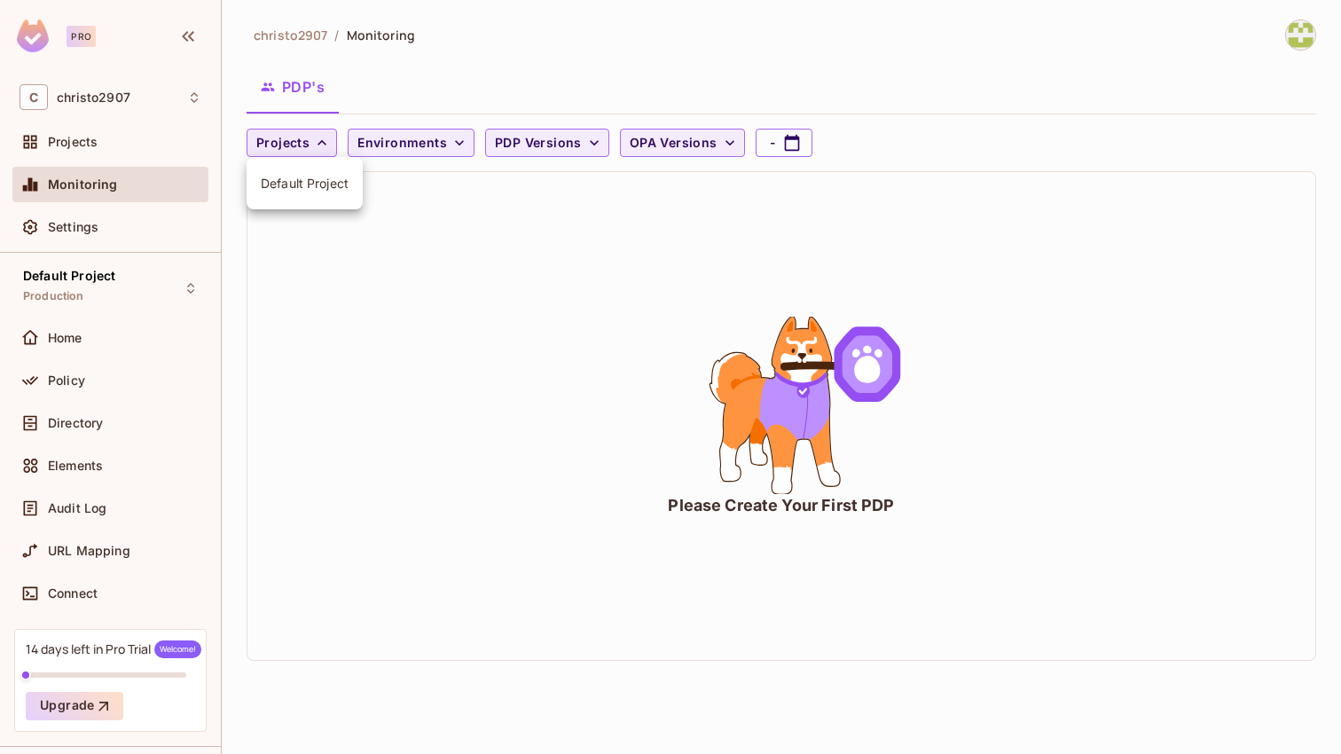
click at [707, 146] on div at bounding box center [670, 377] width 1341 height 754
click at [1314, 38] on img at bounding box center [1300, 34] width 29 height 29
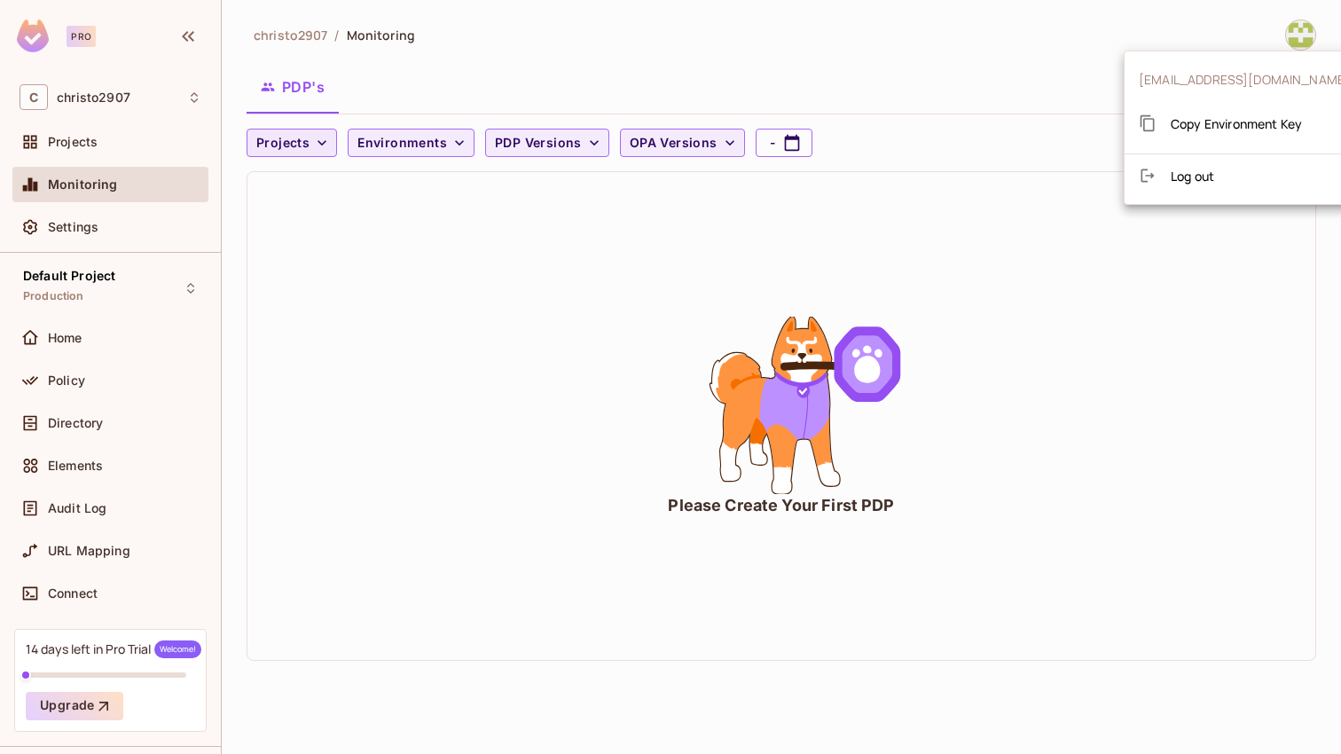
click at [1181, 176] on span "Log out" at bounding box center [1192, 176] width 43 height 17
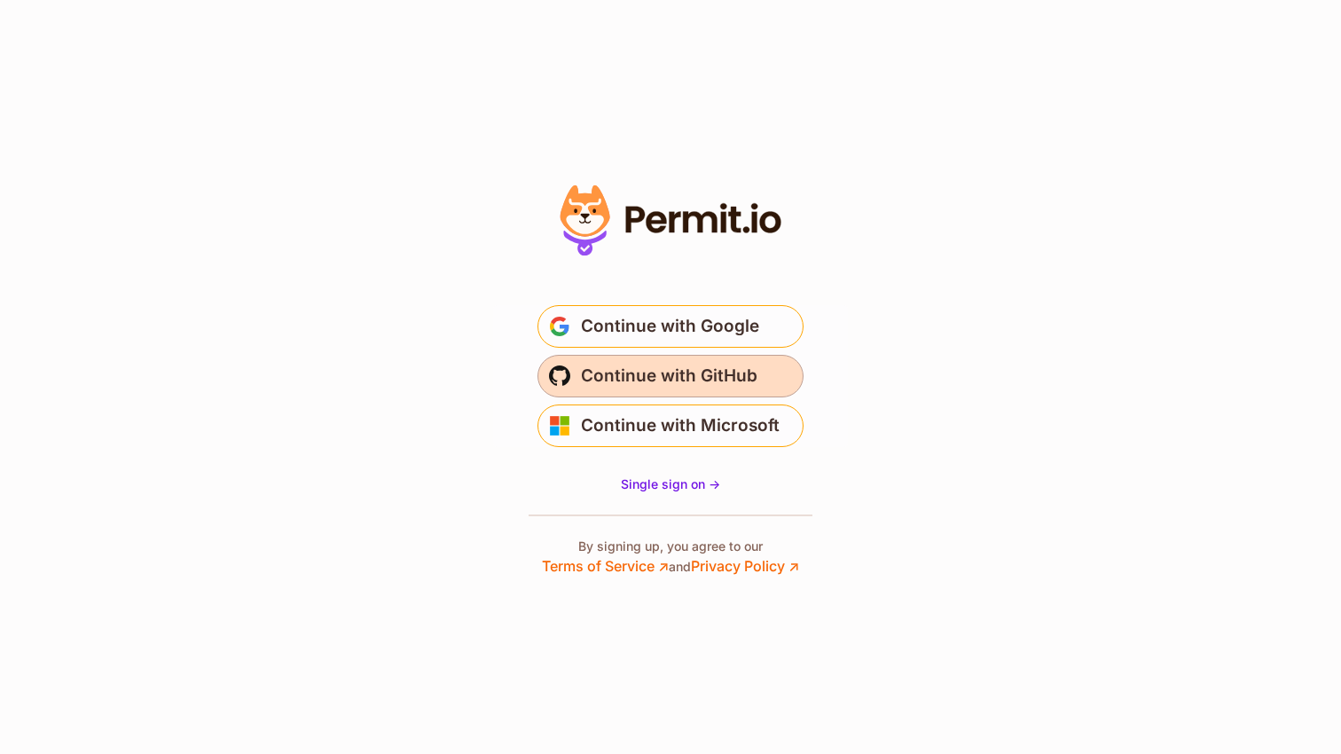
click at [647, 383] on span "Continue with GitHub" at bounding box center [669, 376] width 177 height 28
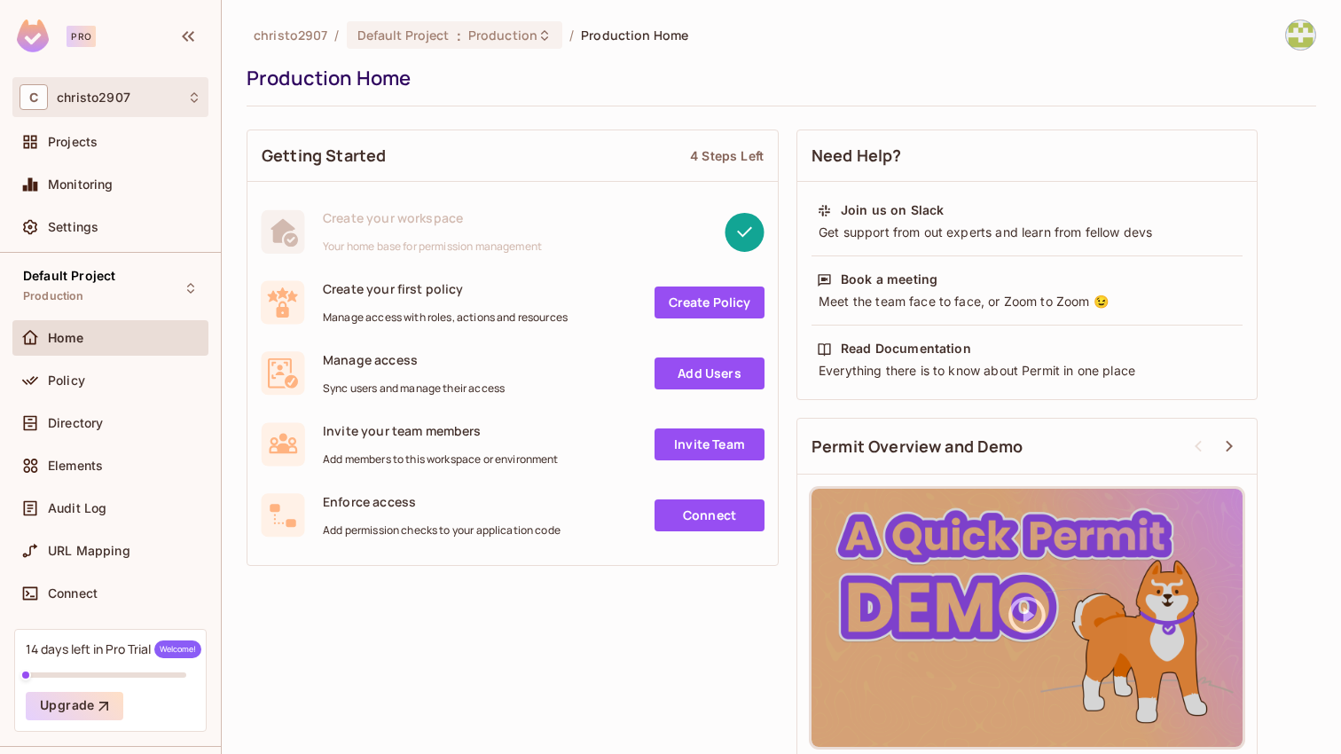
click at [154, 97] on div "C christo2907" at bounding box center [111, 97] width 182 height 26
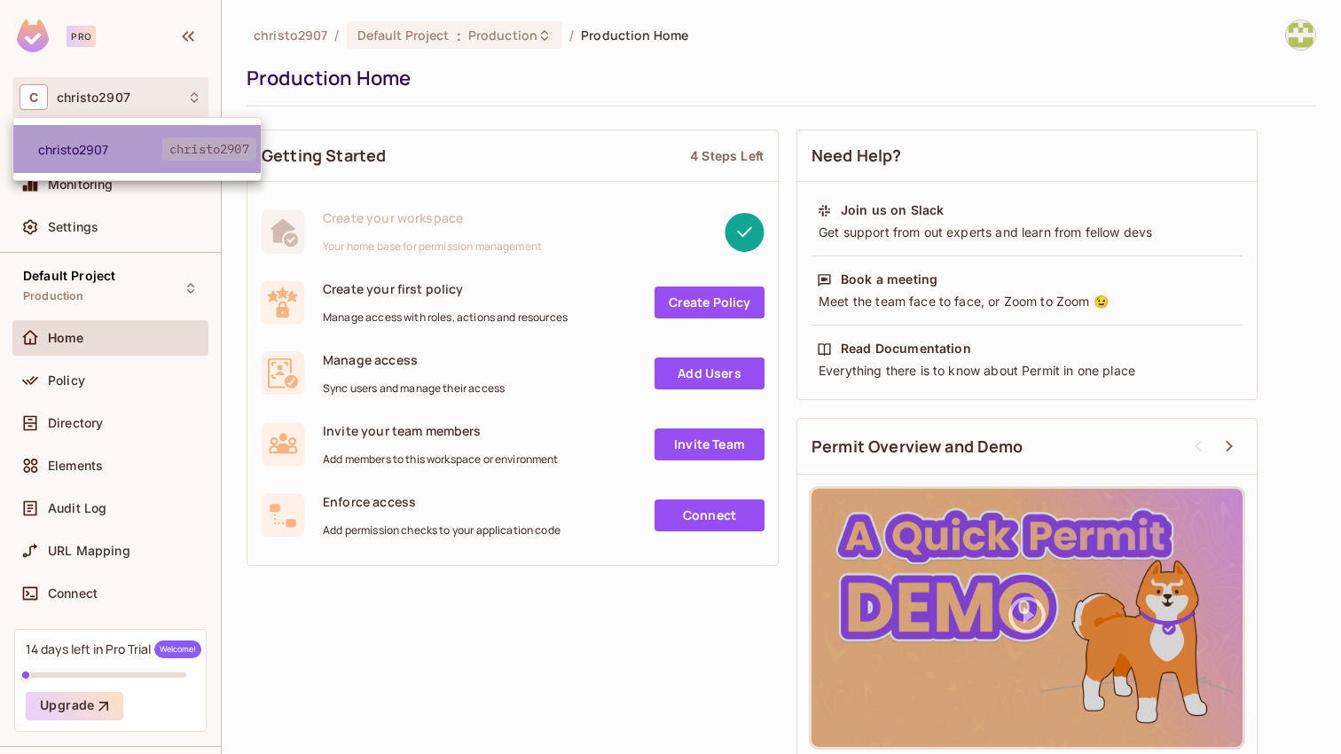
click at [56, 145] on span "christo2907" at bounding box center [100, 149] width 124 height 17
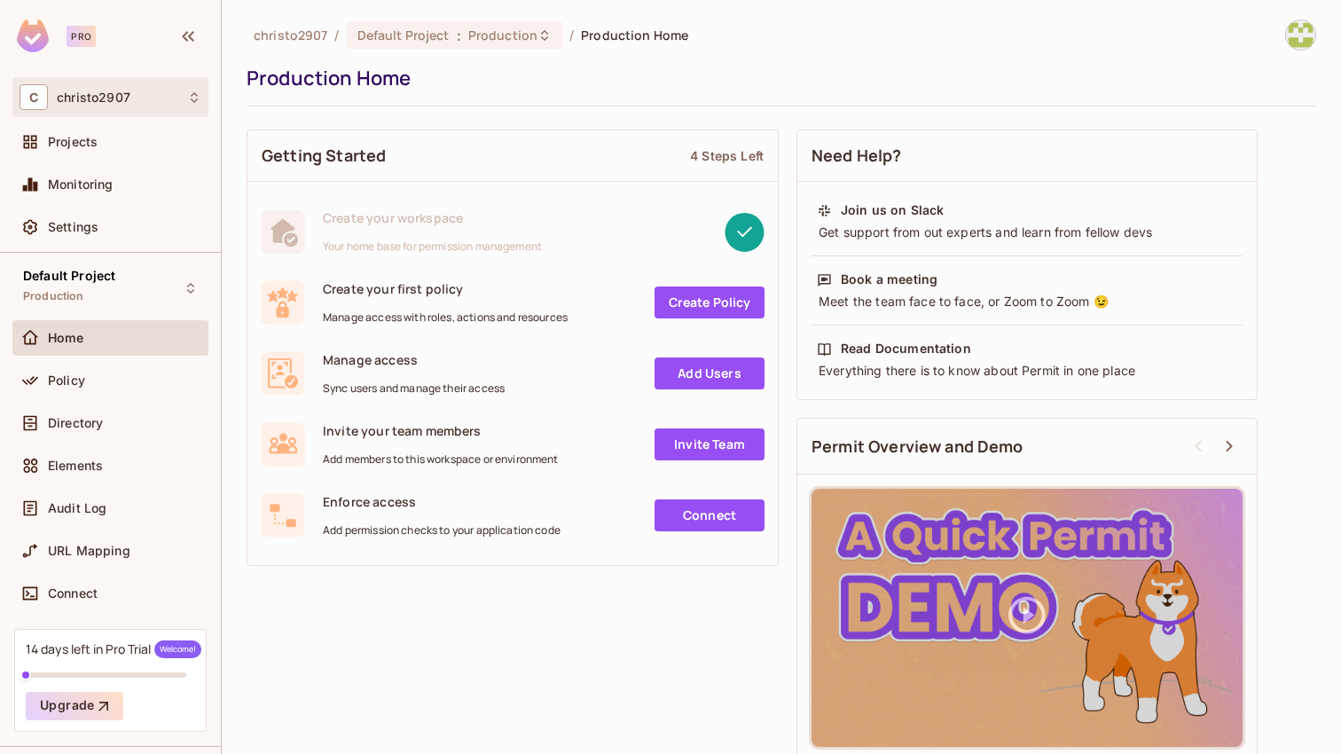
click at [38, 105] on span "C" at bounding box center [34, 97] width 28 height 26
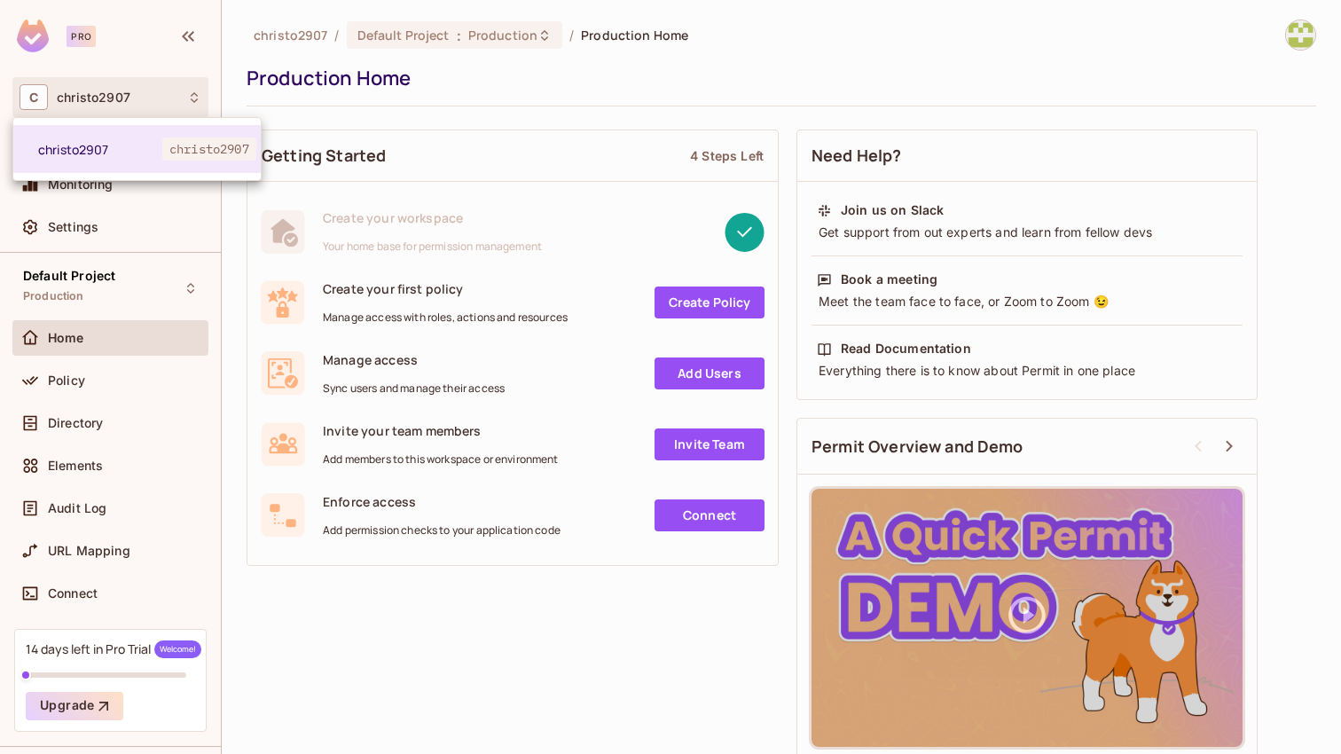
click at [724, 292] on div at bounding box center [670, 377] width 1341 height 754
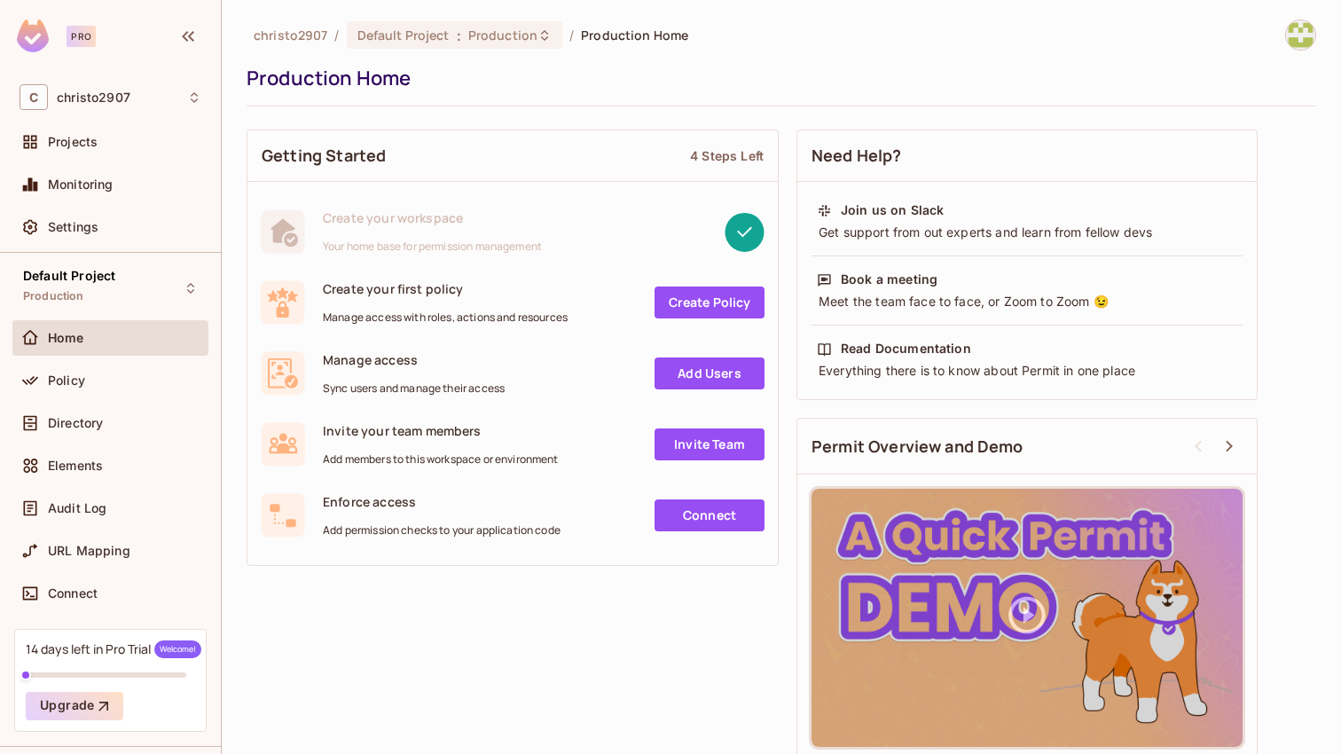
click at [711, 310] on link "Create Policy" at bounding box center [710, 302] width 110 height 32
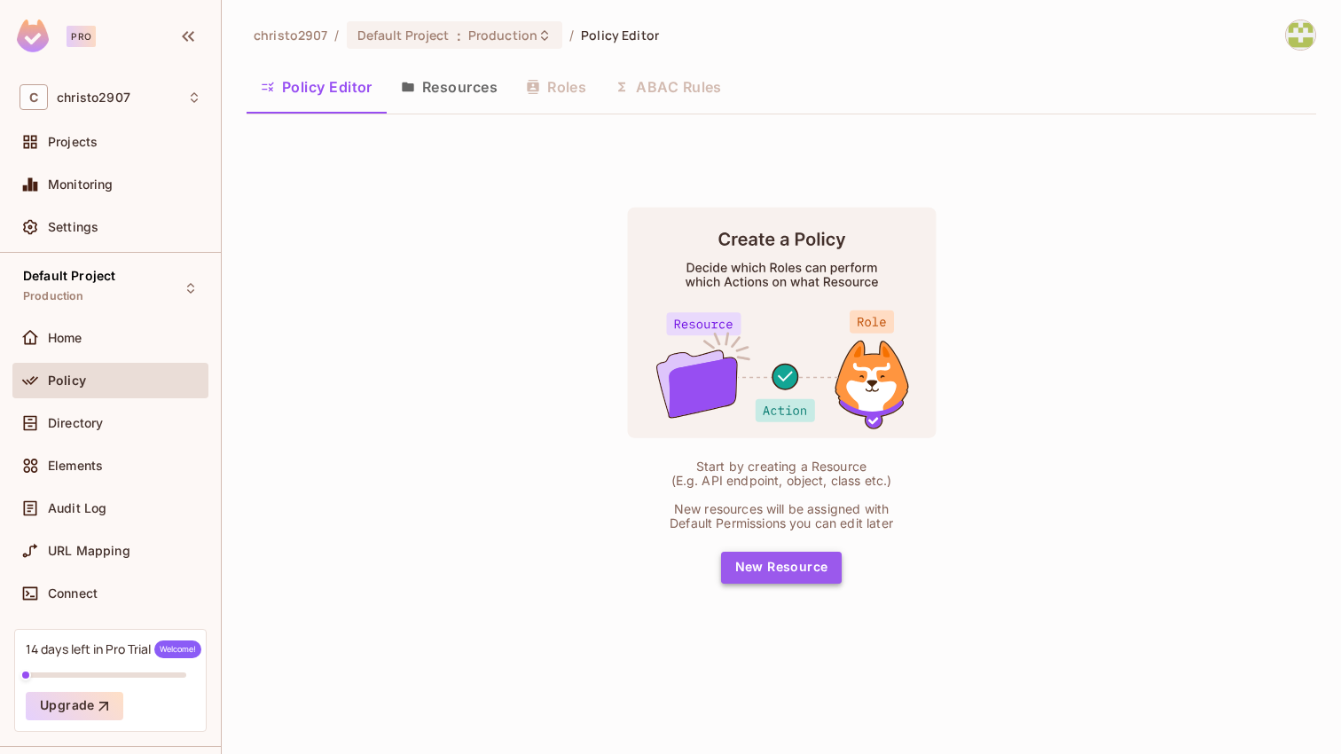
click at [789, 554] on button "New Resource" at bounding box center [782, 568] width 122 height 32
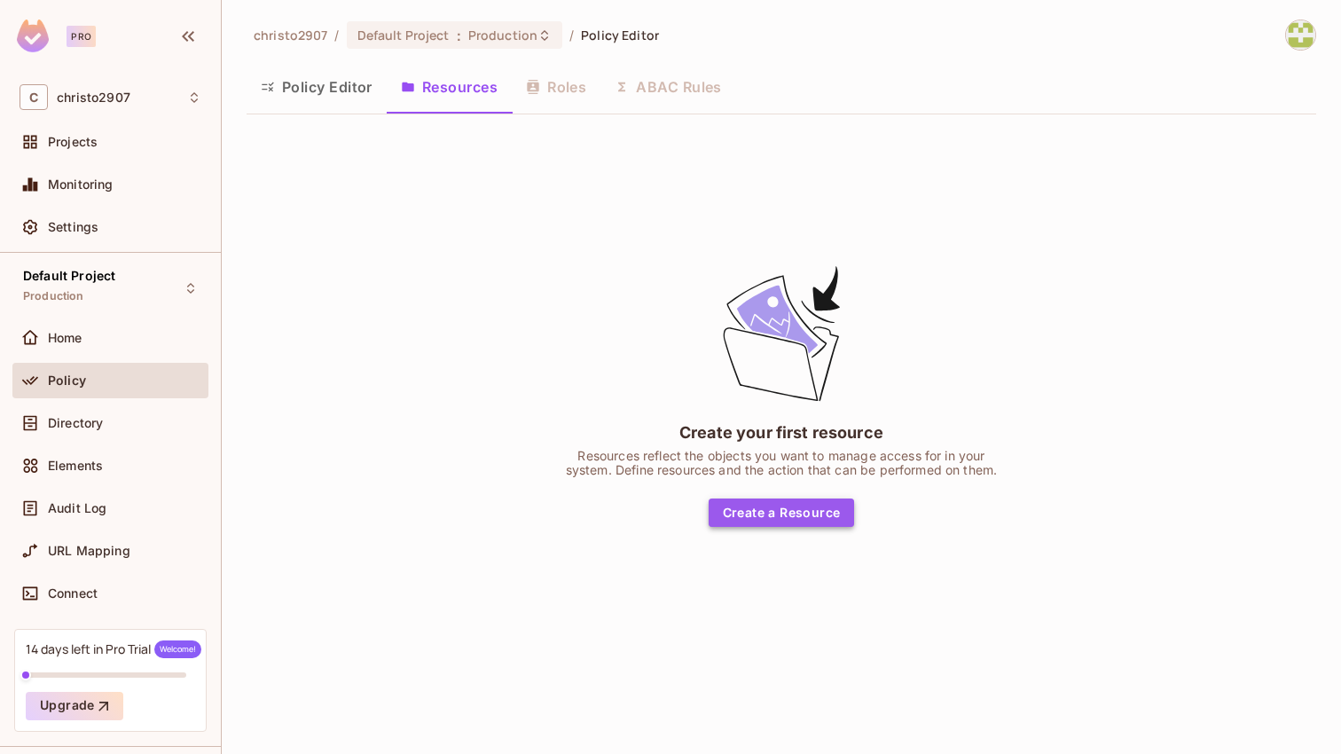
click at [781, 514] on button "Create a Resource" at bounding box center [782, 512] width 146 height 28
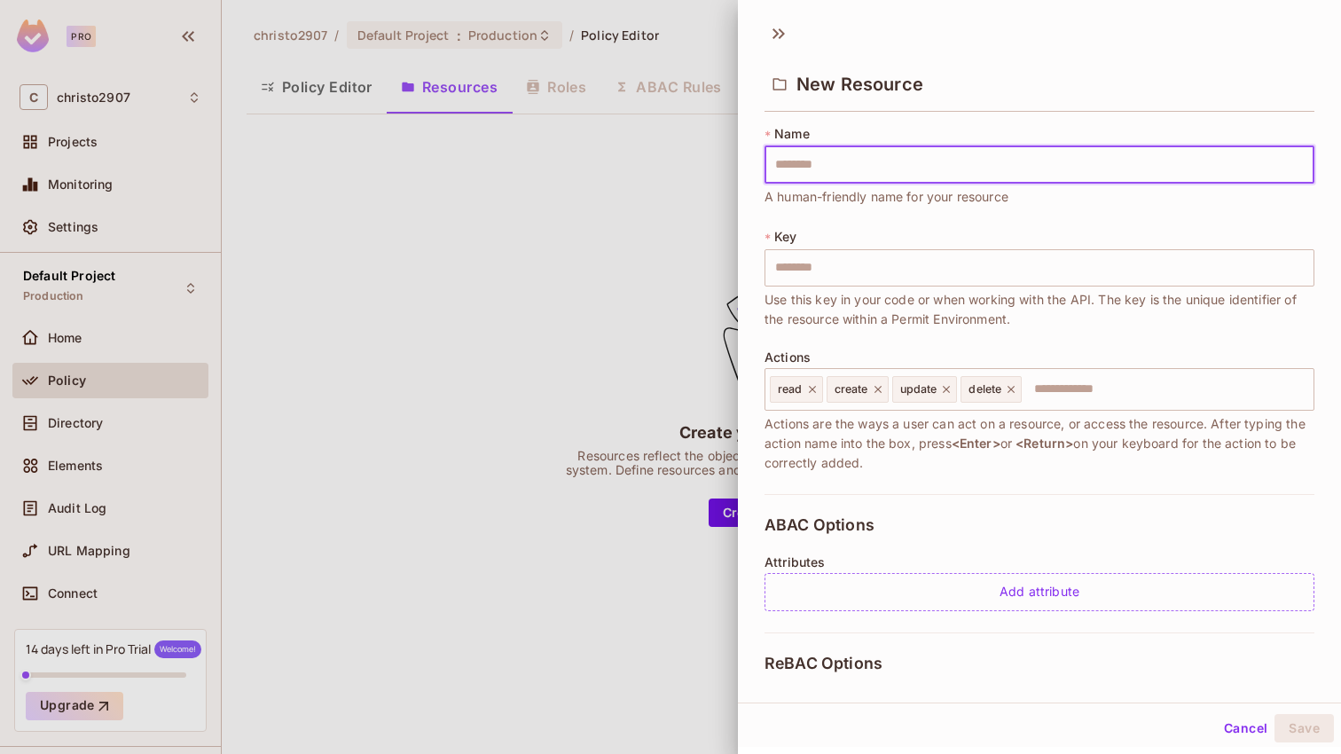
type input "*"
type input "**"
type input "****"
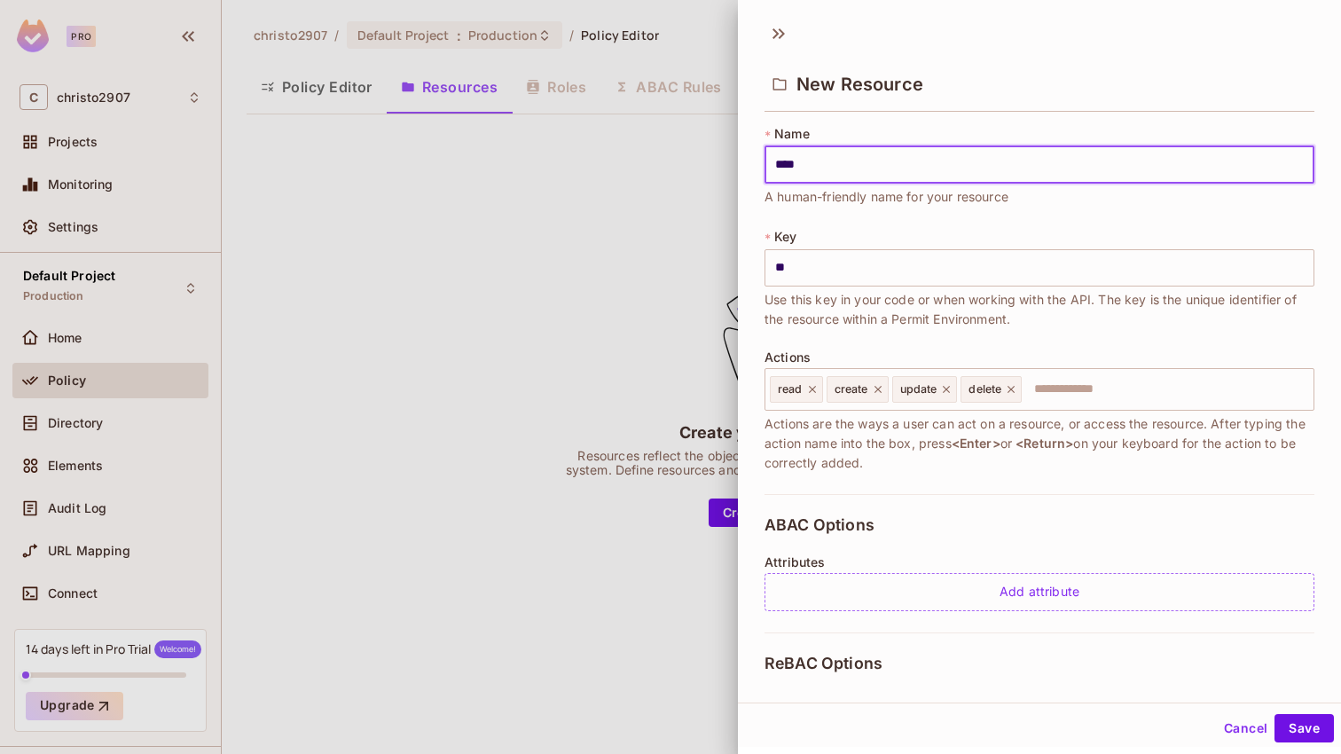
type input "****"
type input "***"
type input "**"
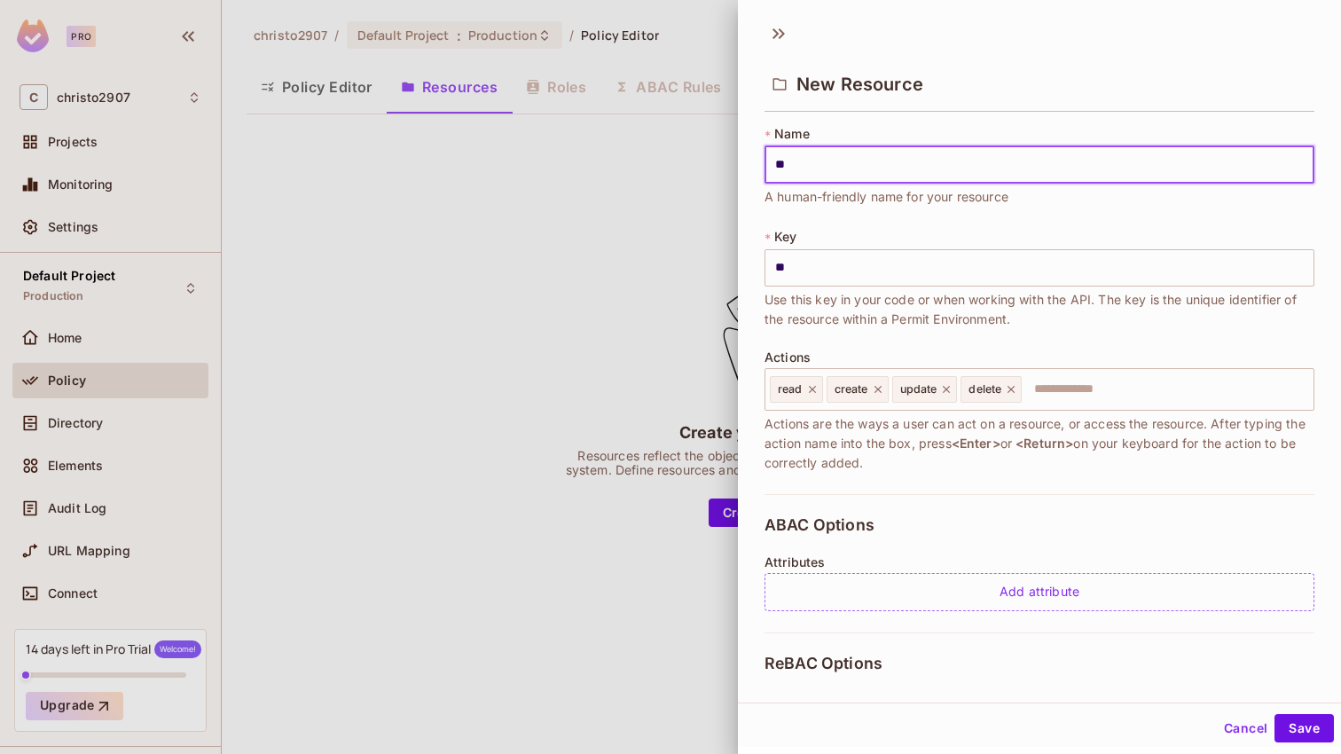
type input "***"
click at [1295, 729] on button "Save" at bounding box center [1304, 728] width 59 height 28
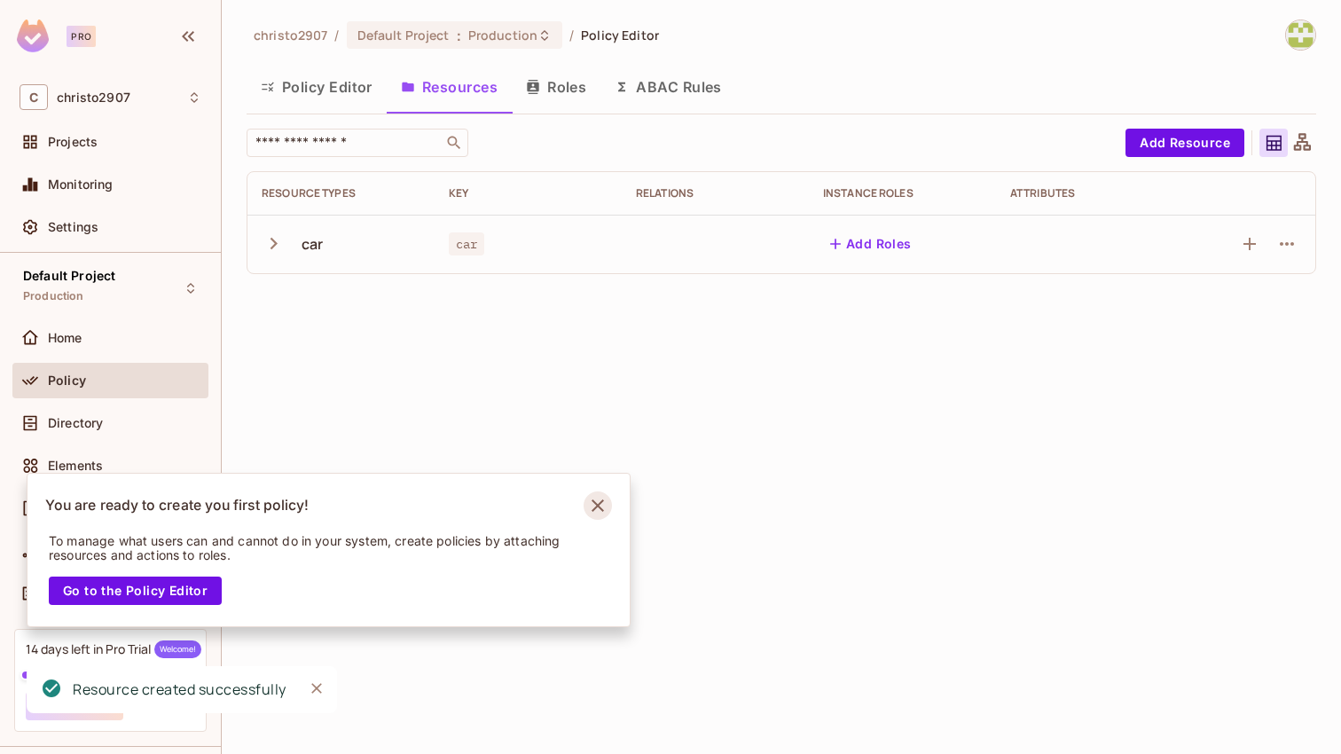
click at [594, 499] on icon "Notifications Alt+T" at bounding box center [598, 505] width 28 height 28
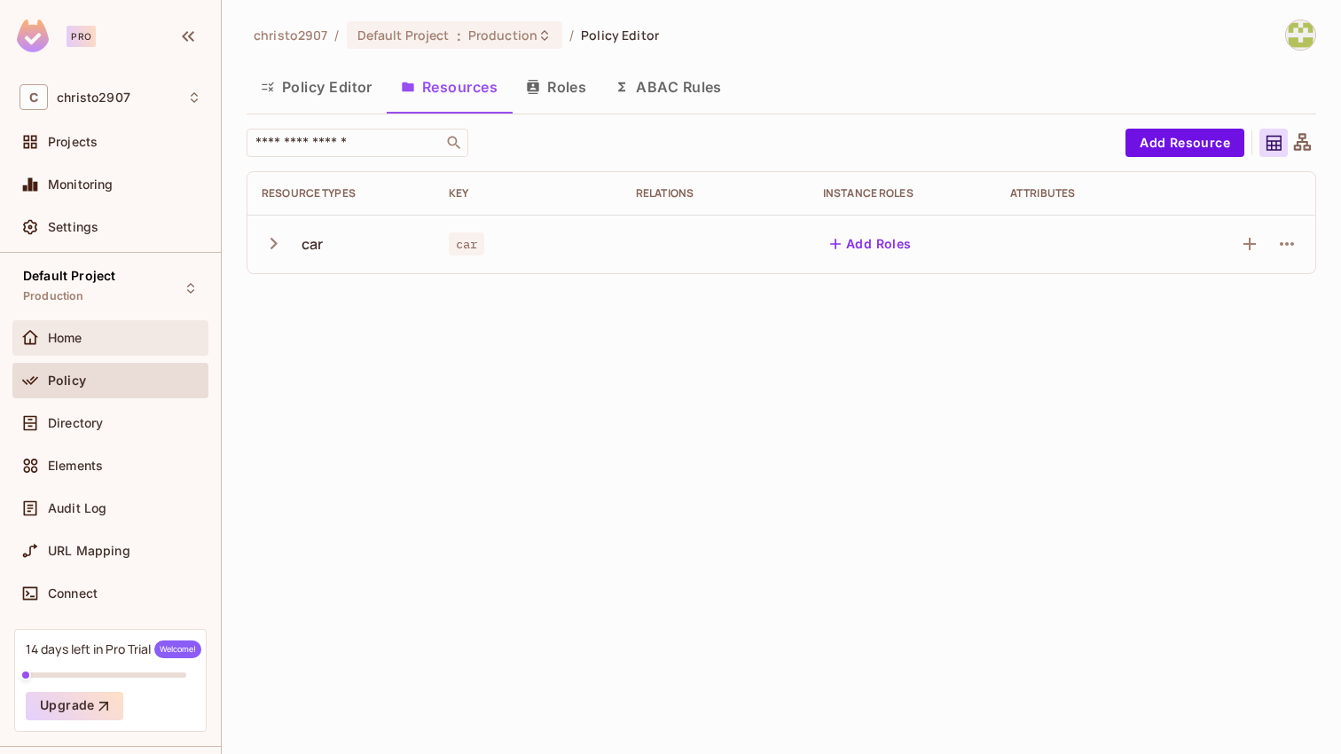
click at [108, 346] on div "Home" at bounding box center [111, 337] width 182 height 21
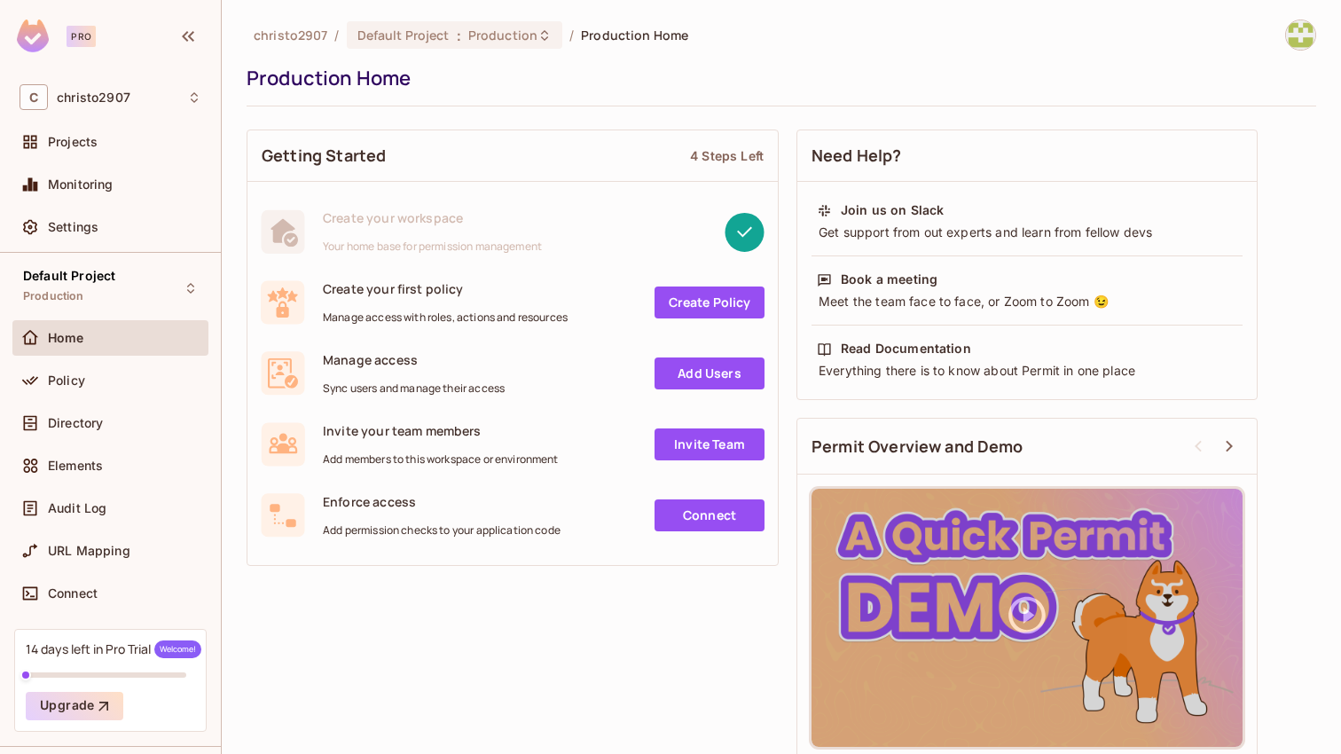
click at [710, 299] on link "Create Policy" at bounding box center [710, 302] width 110 height 32
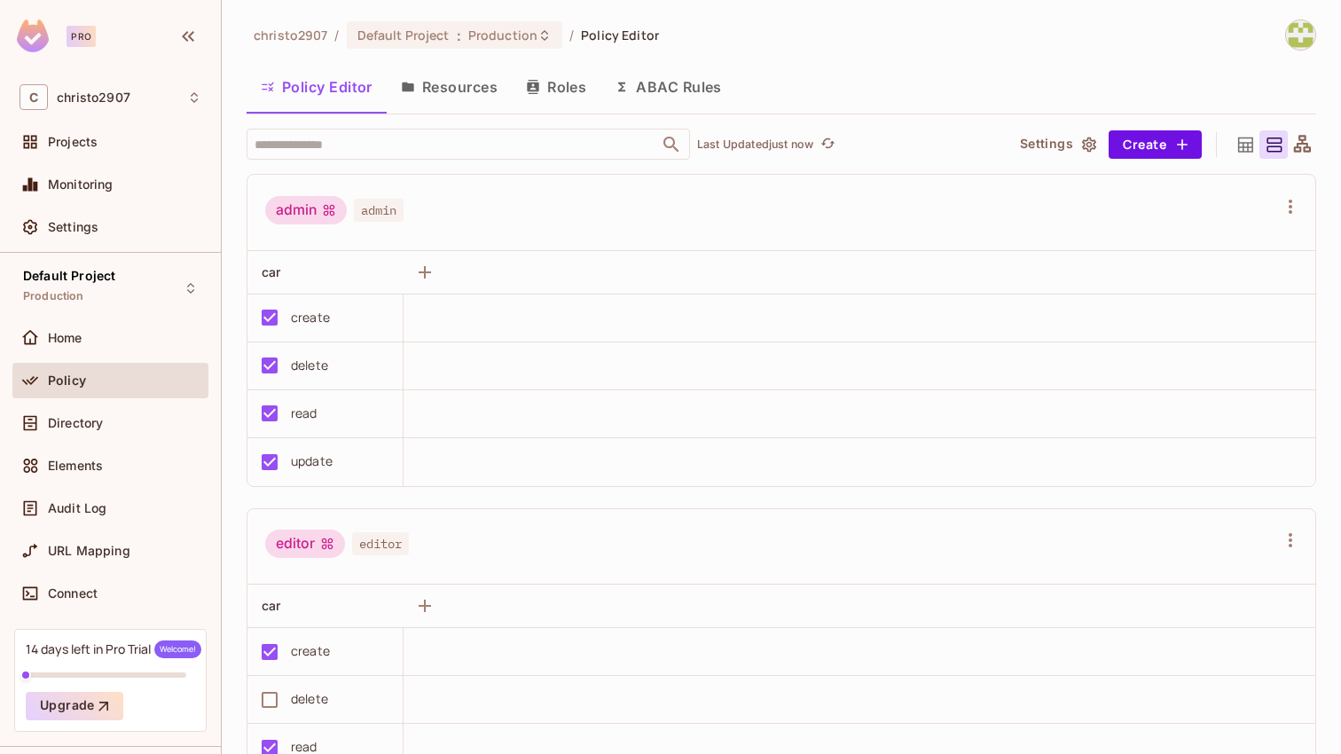
scroll to position [443, 0]
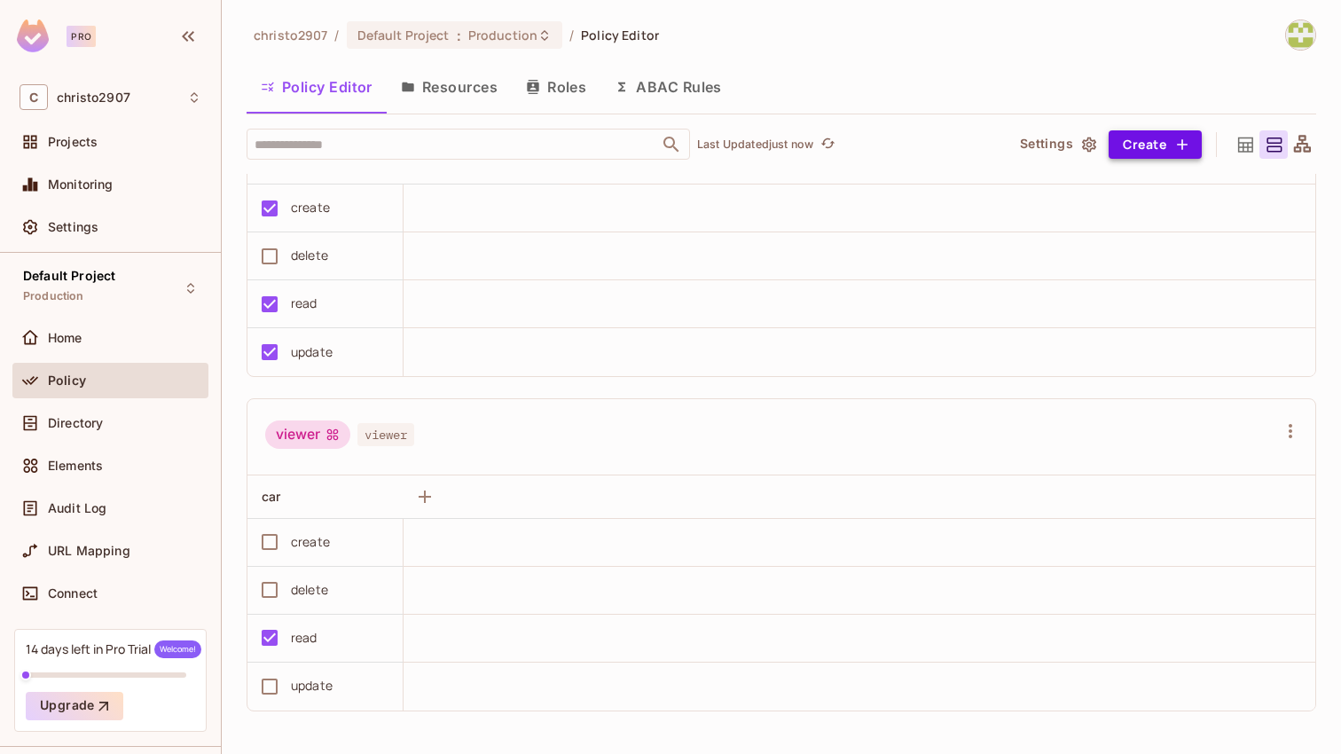
click at [1128, 147] on button "Create" at bounding box center [1155, 144] width 93 height 28
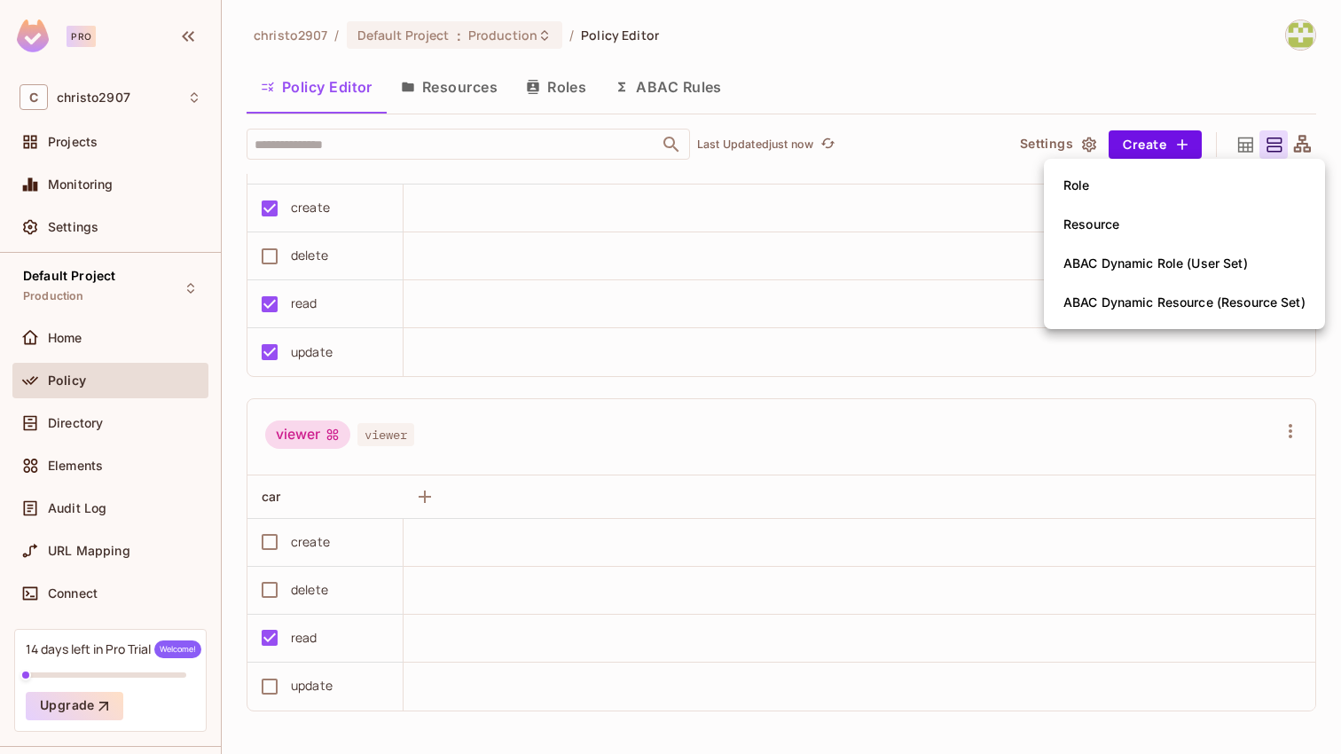
click at [1110, 186] on li "Role" at bounding box center [1184, 185] width 281 height 39
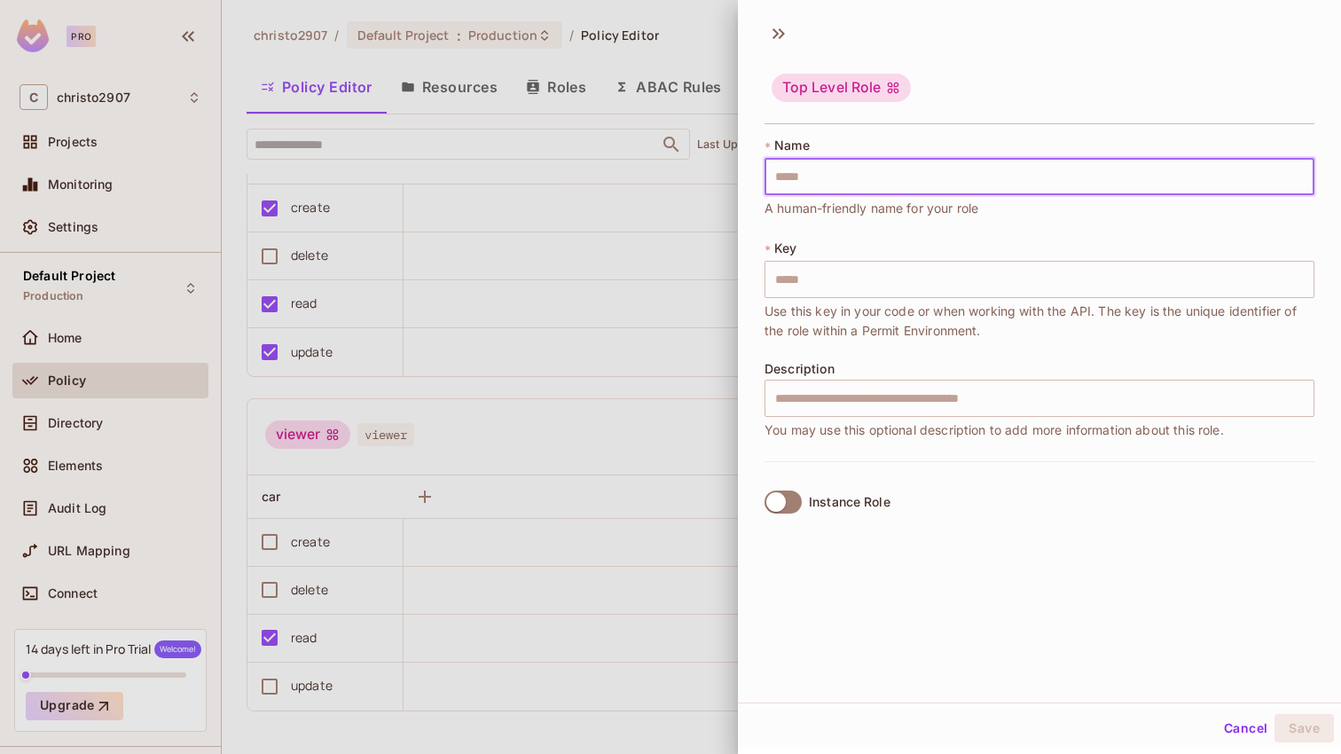
click at [922, 192] on input "text" at bounding box center [1040, 176] width 550 height 37
type input "*"
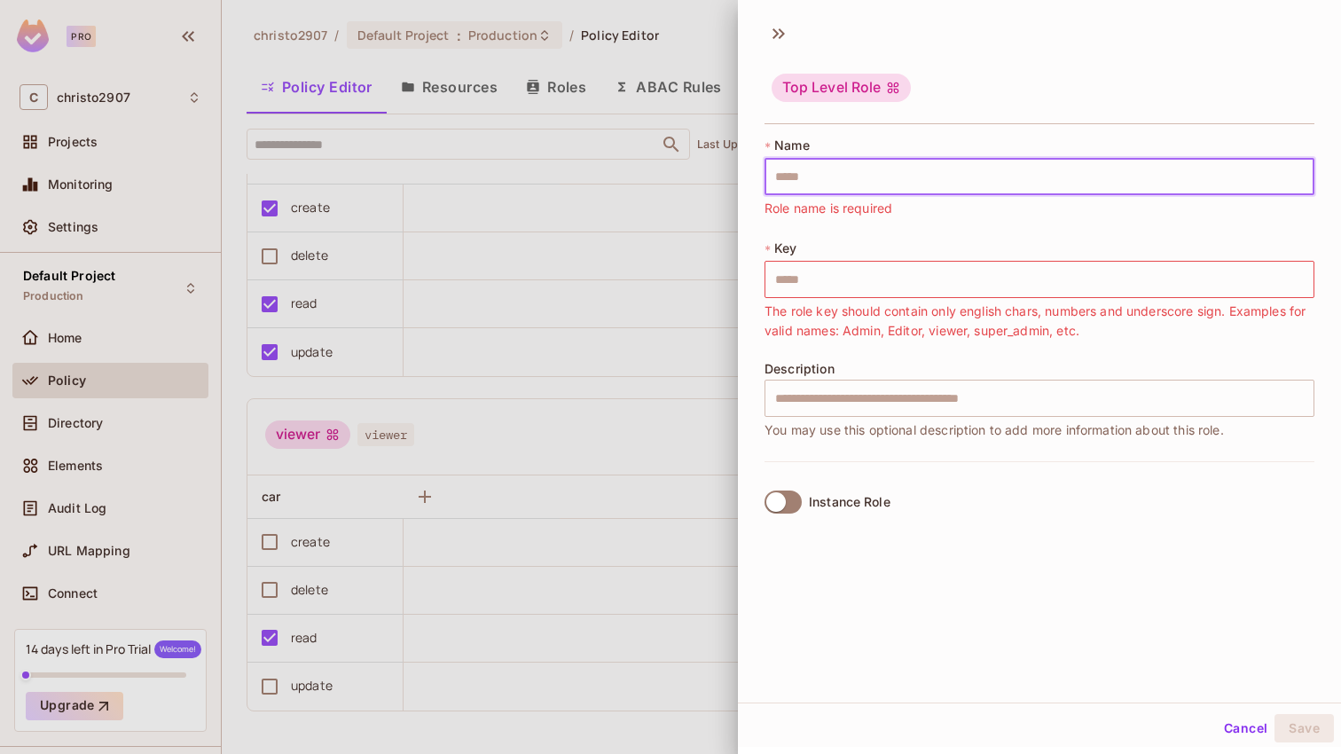
type input "*"
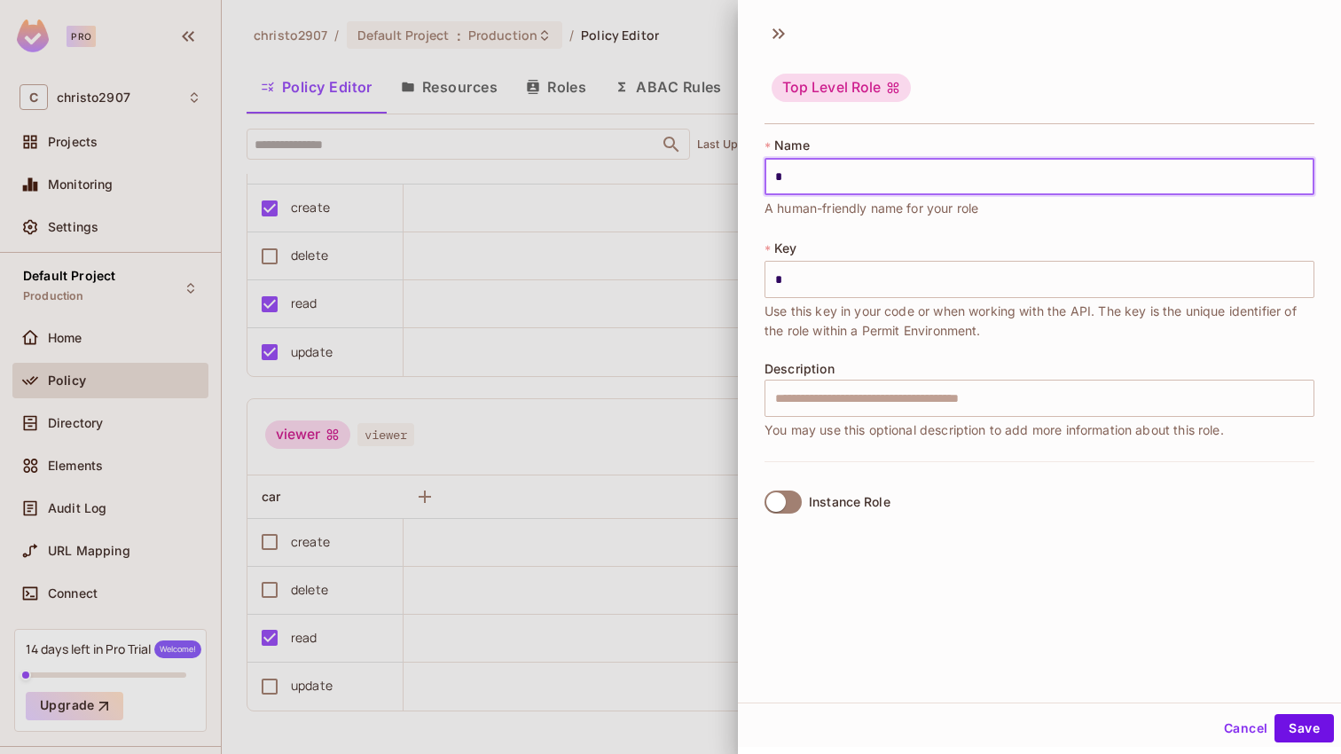
type input "**"
type input "***"
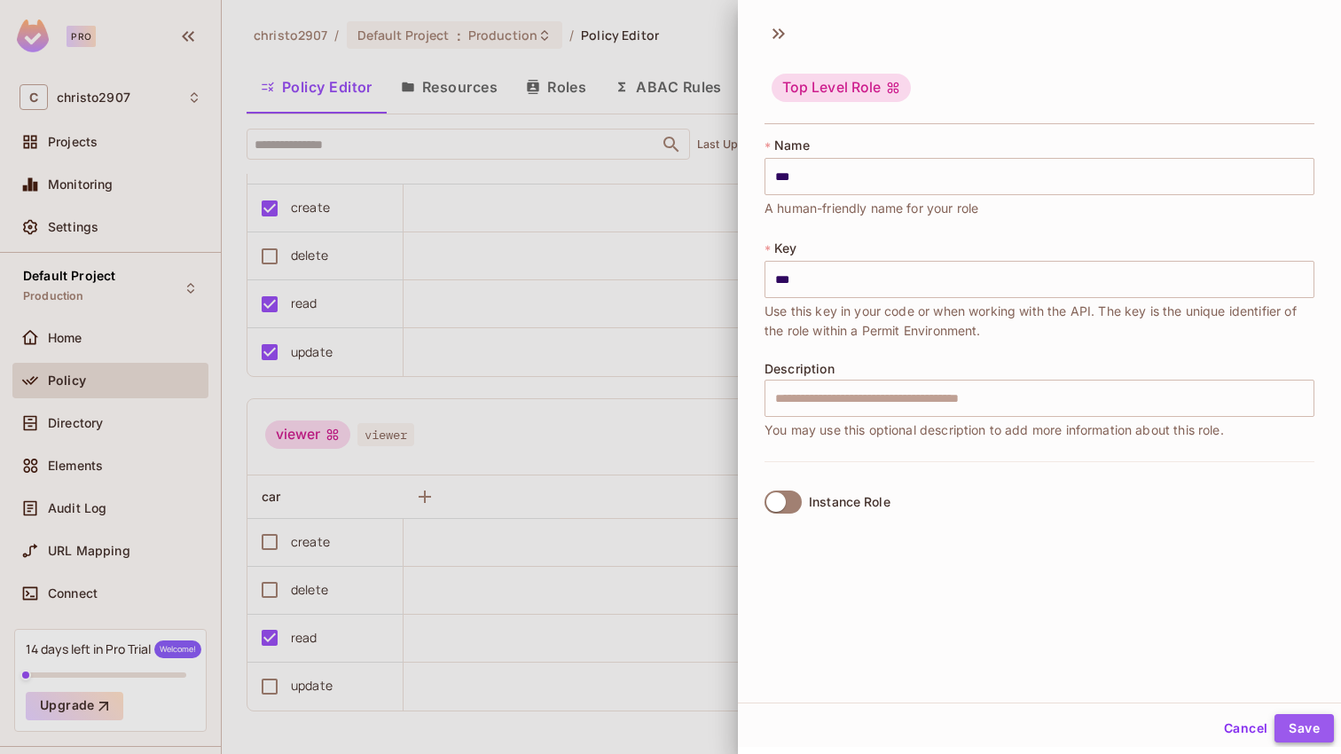
click at [1318, 731] on button "Save" at bounding box center [1304, 728] width 59 height 28
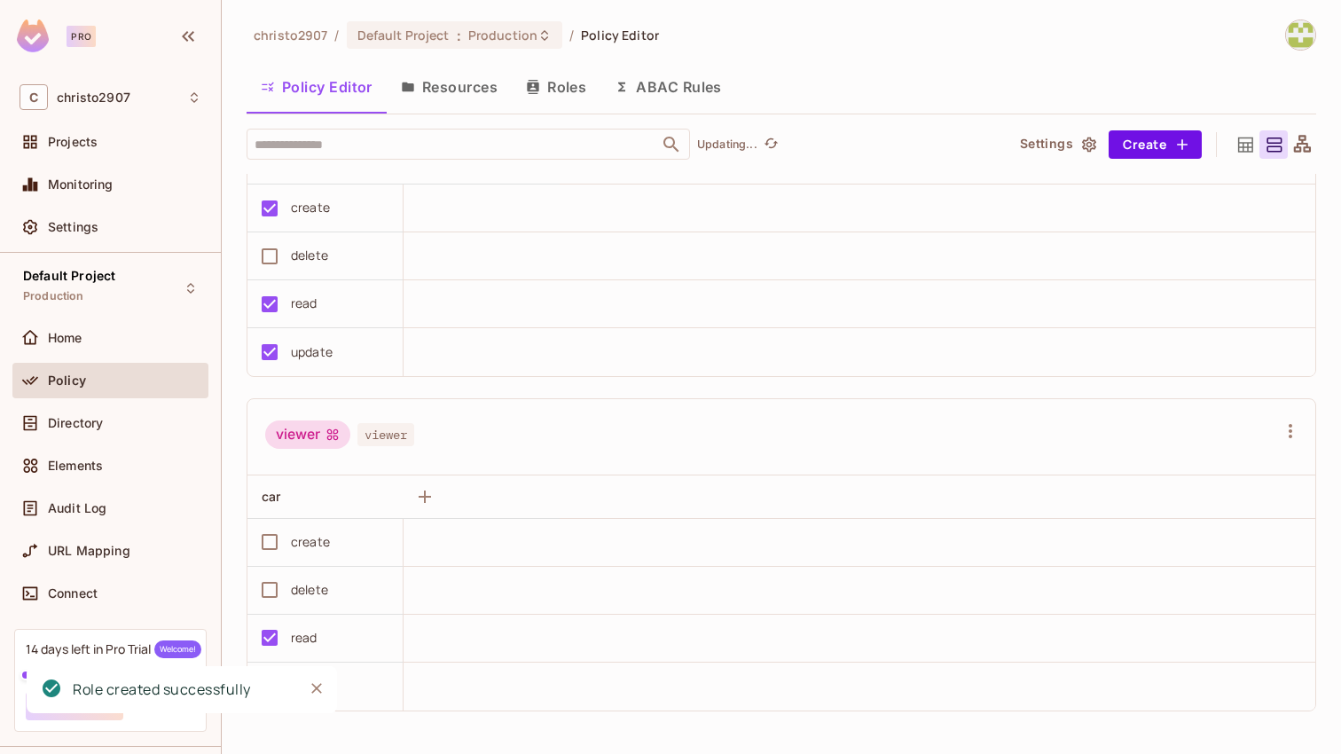
scroll to position [778, 0]
click at [142, 357] on div "Home" at bounding box center [110, 341] width 196 height 43
click at [142, 344] on div "Home" at bounding box center [124, 338] width 153 height 14
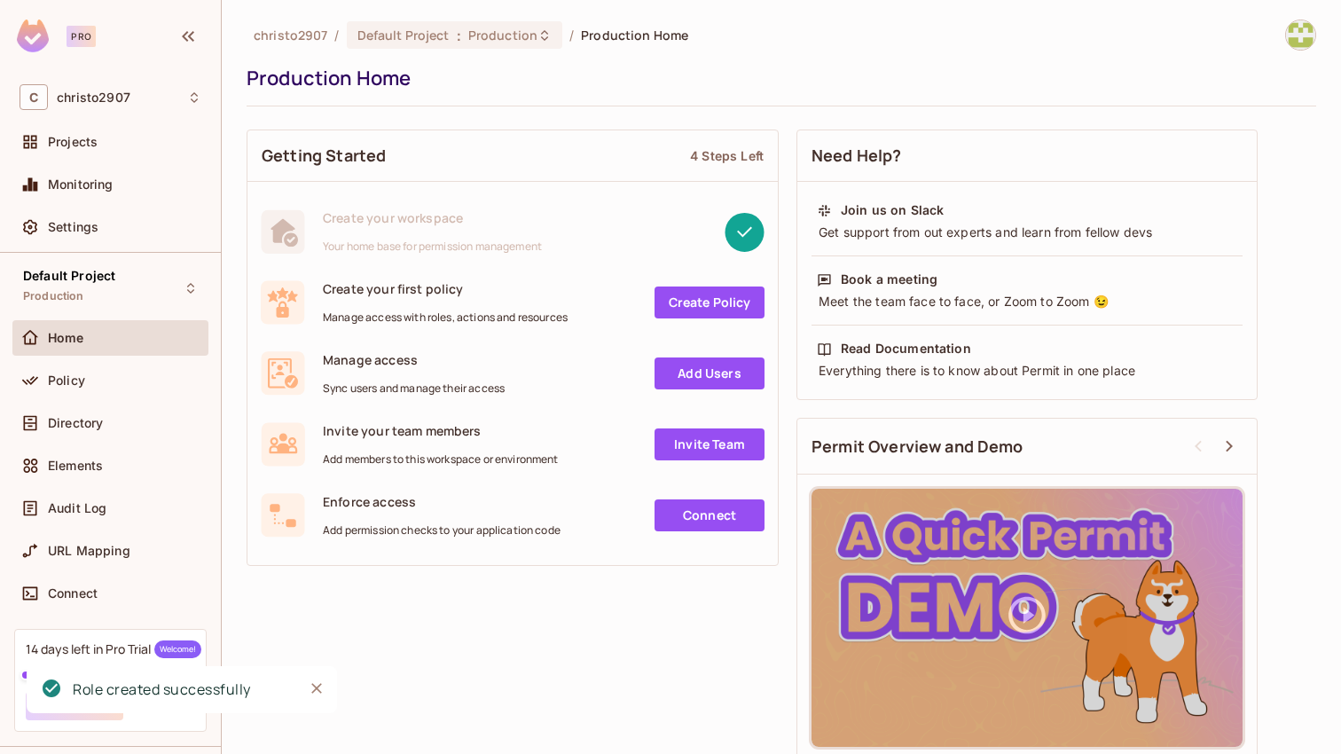
click at [702, 308] on link "Create Policy" at bounding box center [710, 302] width 110 height 32
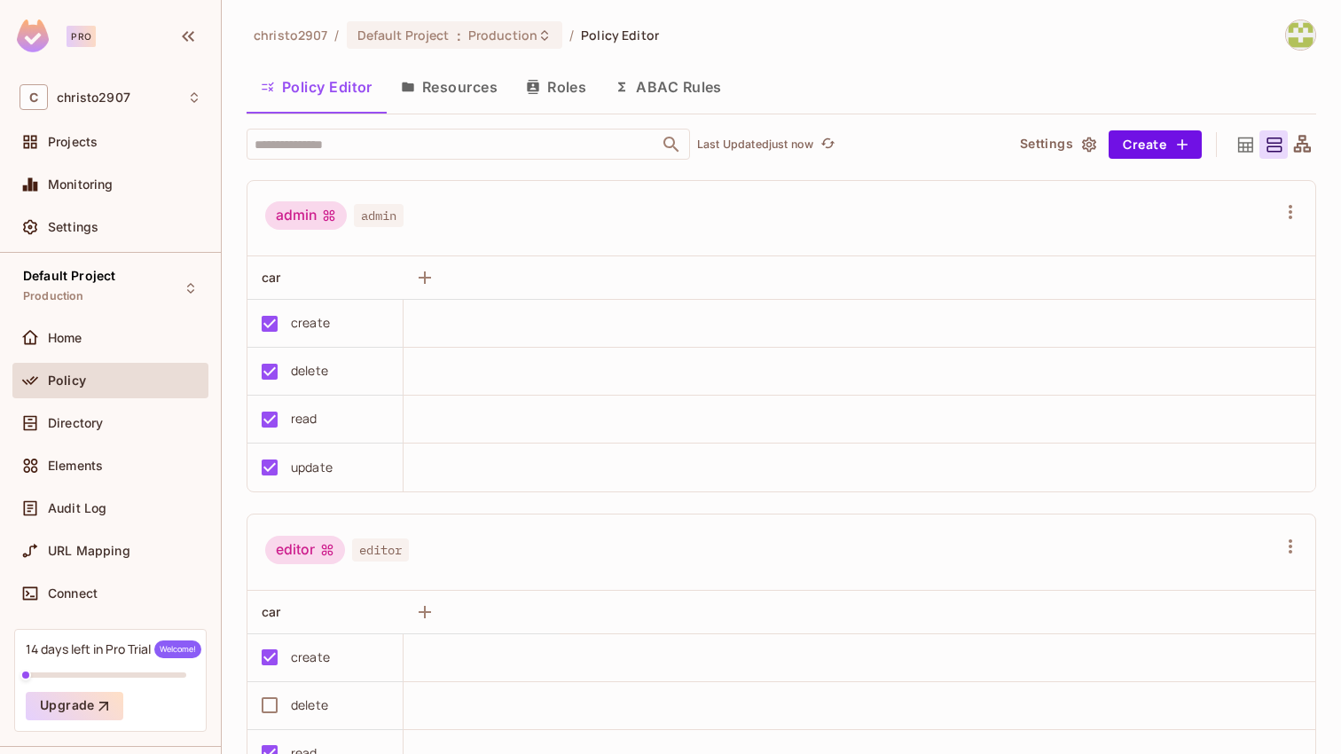
scroll to position [778, 0]
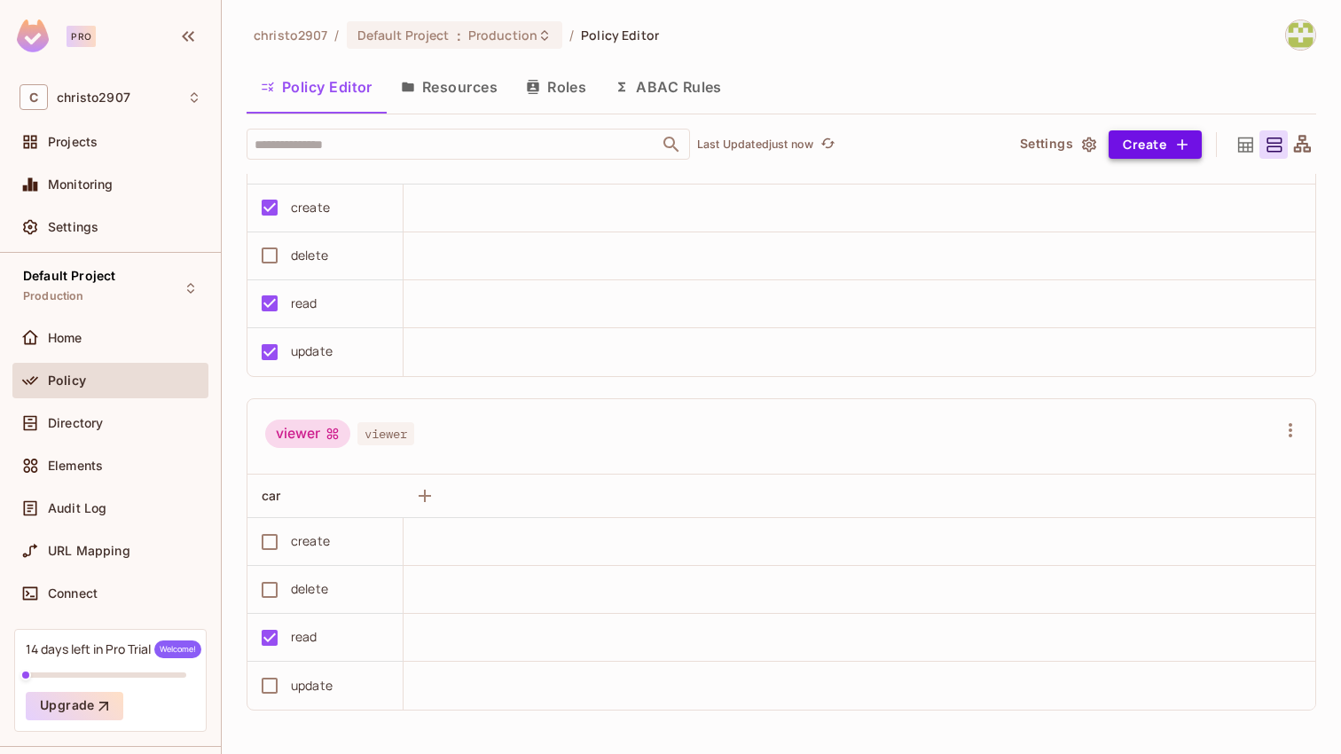
click at [1126, 143] on button "Create" at bounding box center [1155, 144] width 93 height 28
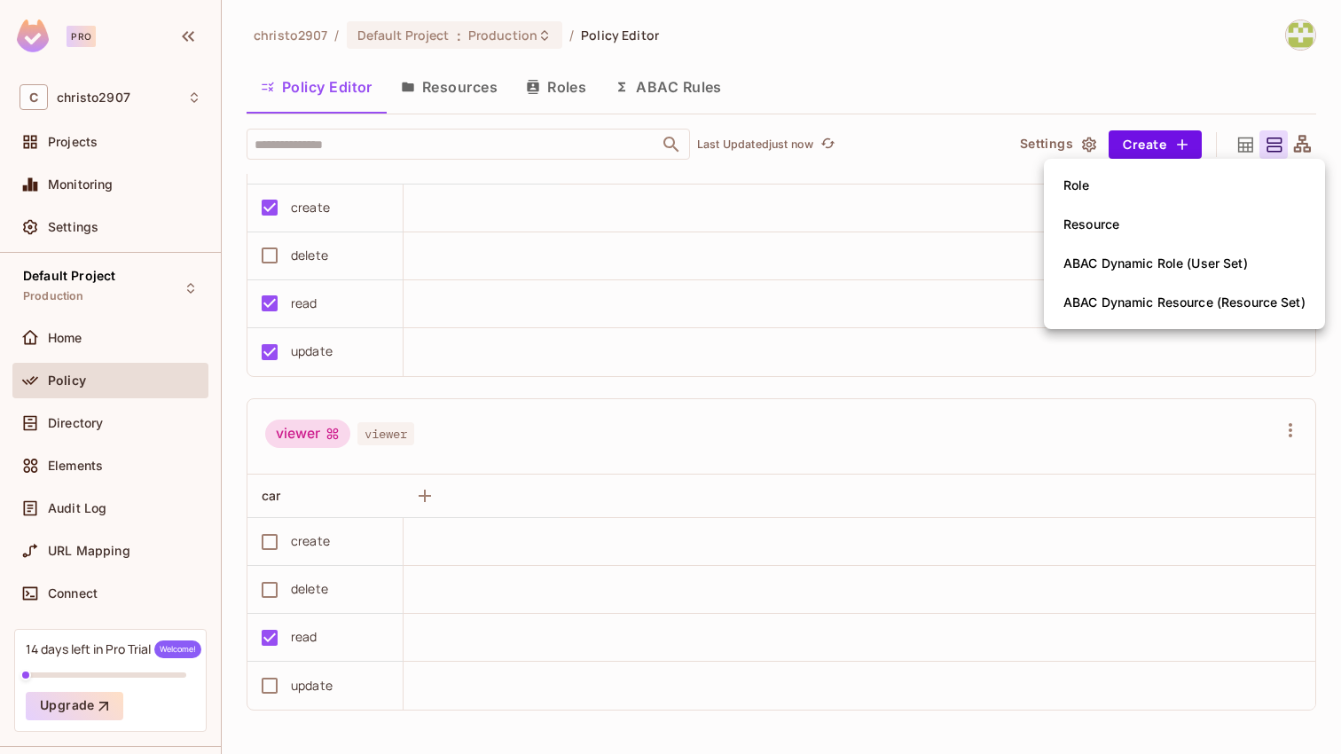
click at [892, 300] on div at bounding box center [670, 377] width 1341 height 754
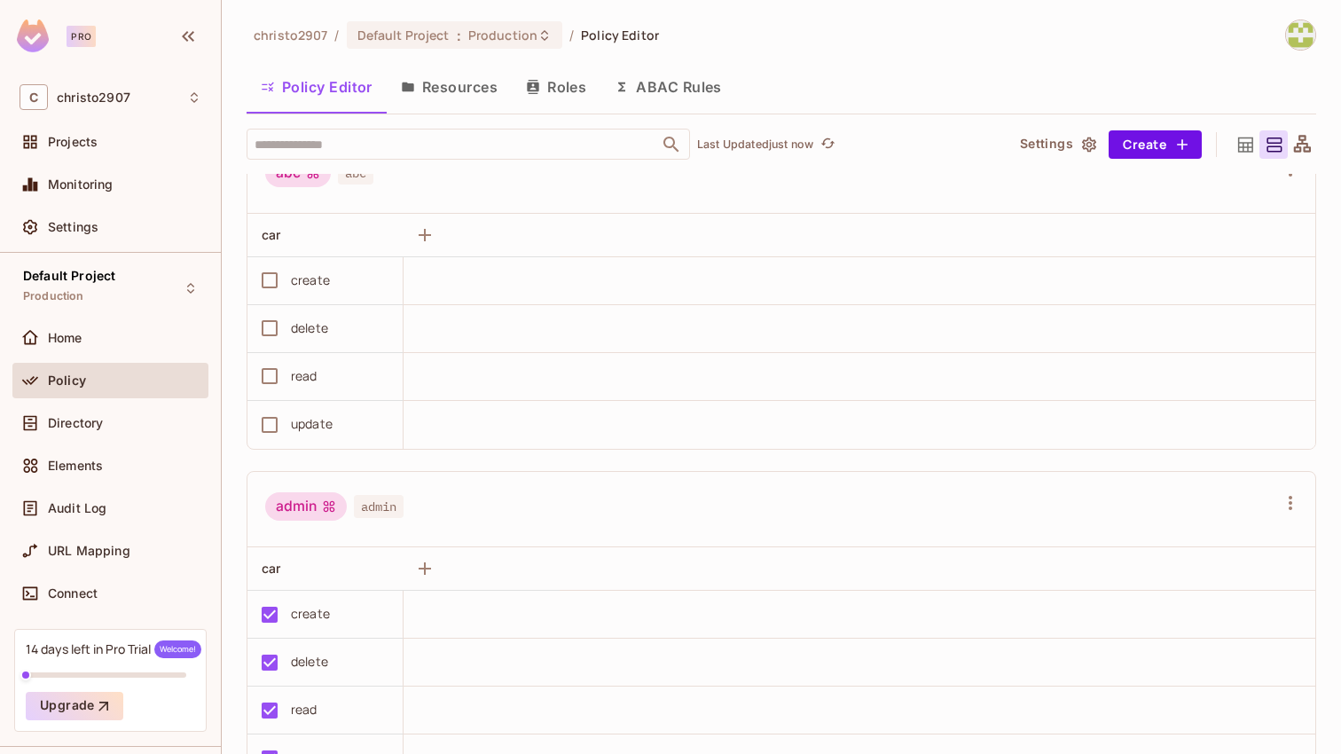
scroll to position [0, 0]
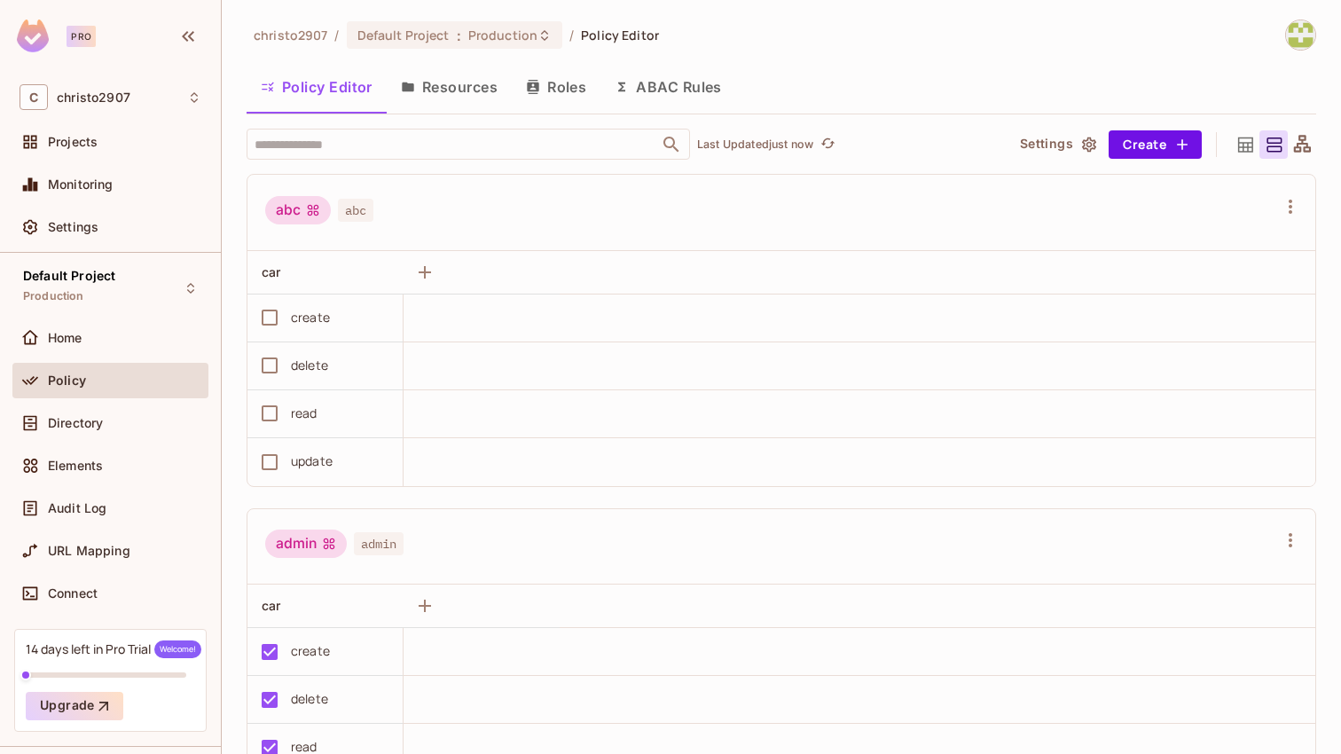
click at [478, 88] on button "Resources" at bounding box center [449, 87] width 125 height 44
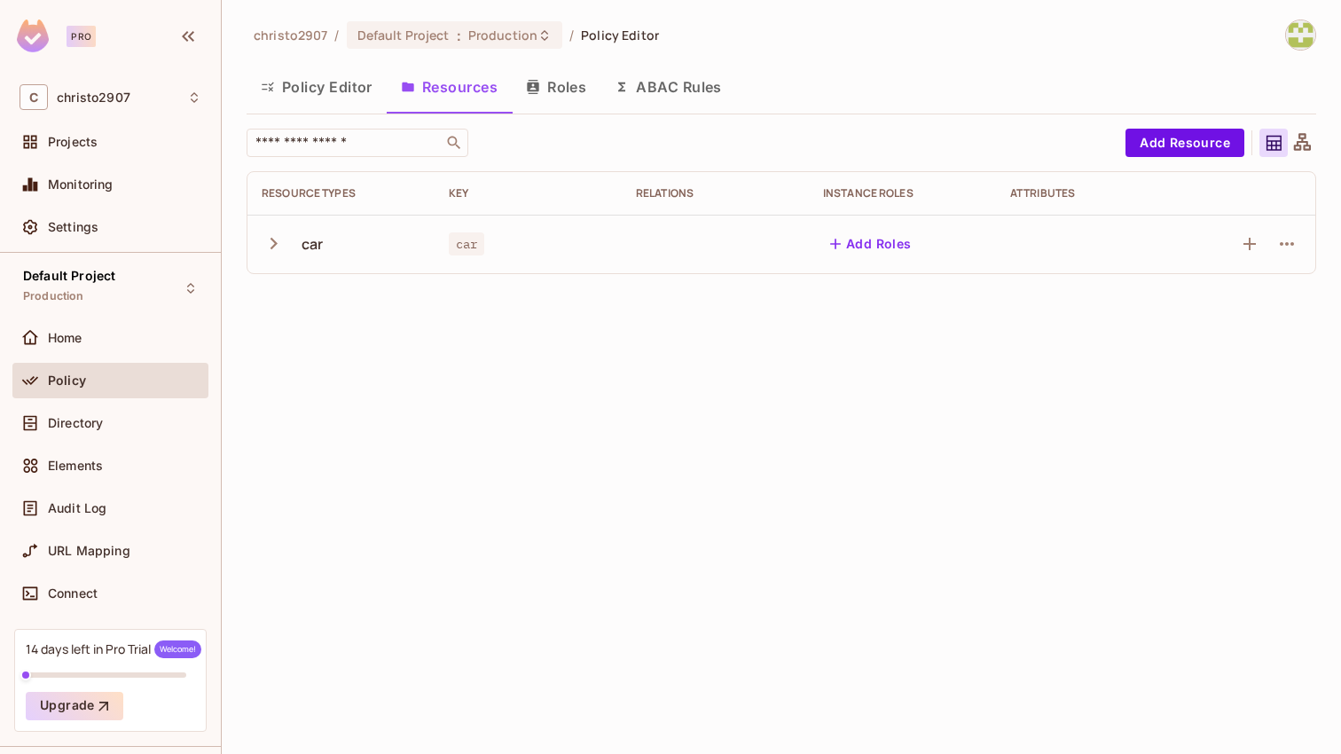
click at [544, 93] on button "Roles" at bounding box center [556, 87] width 89 height 44
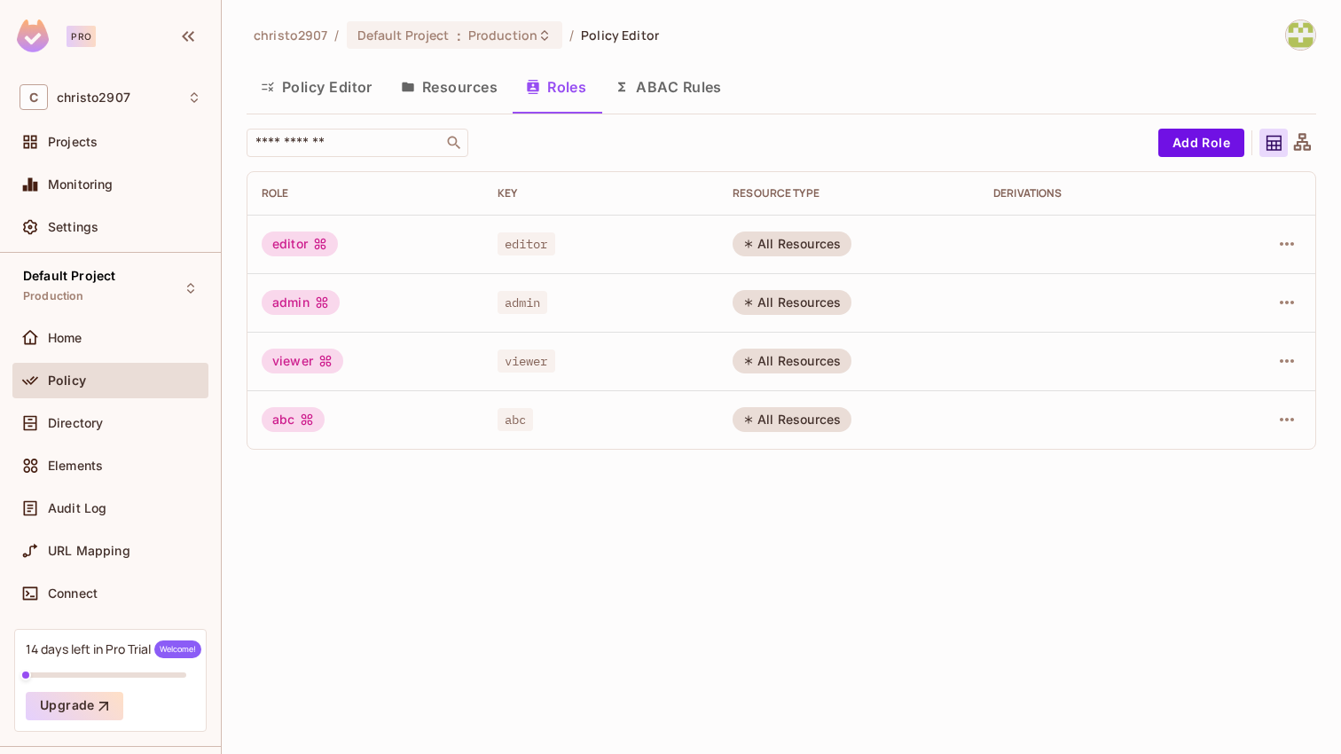
click at [663, 84] on button "ABAC Rules" at bounding box center [668, 87] width 136 height 44
